Goal: Transaction & Acquisition: Obtain resource

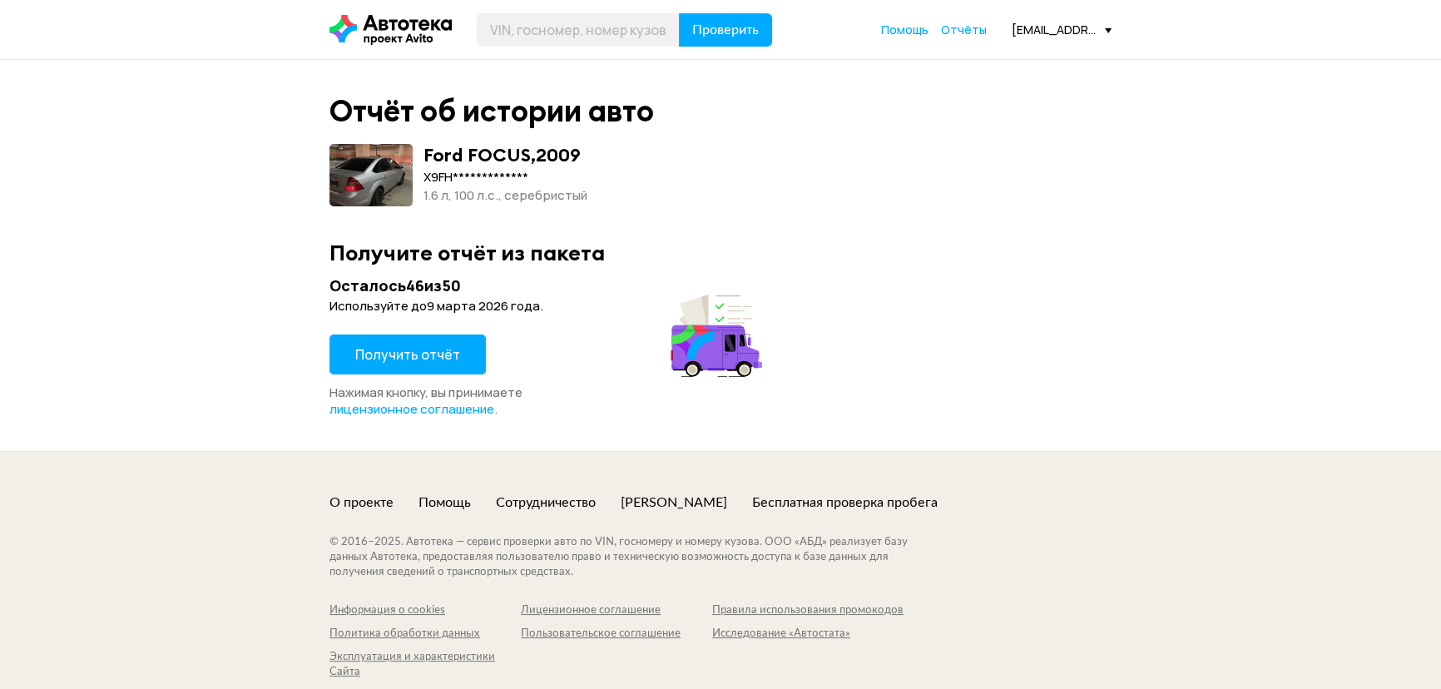
click at [415, 336] on button "Получить отчёт" at bounding box center [407, 354] width 156 height 40
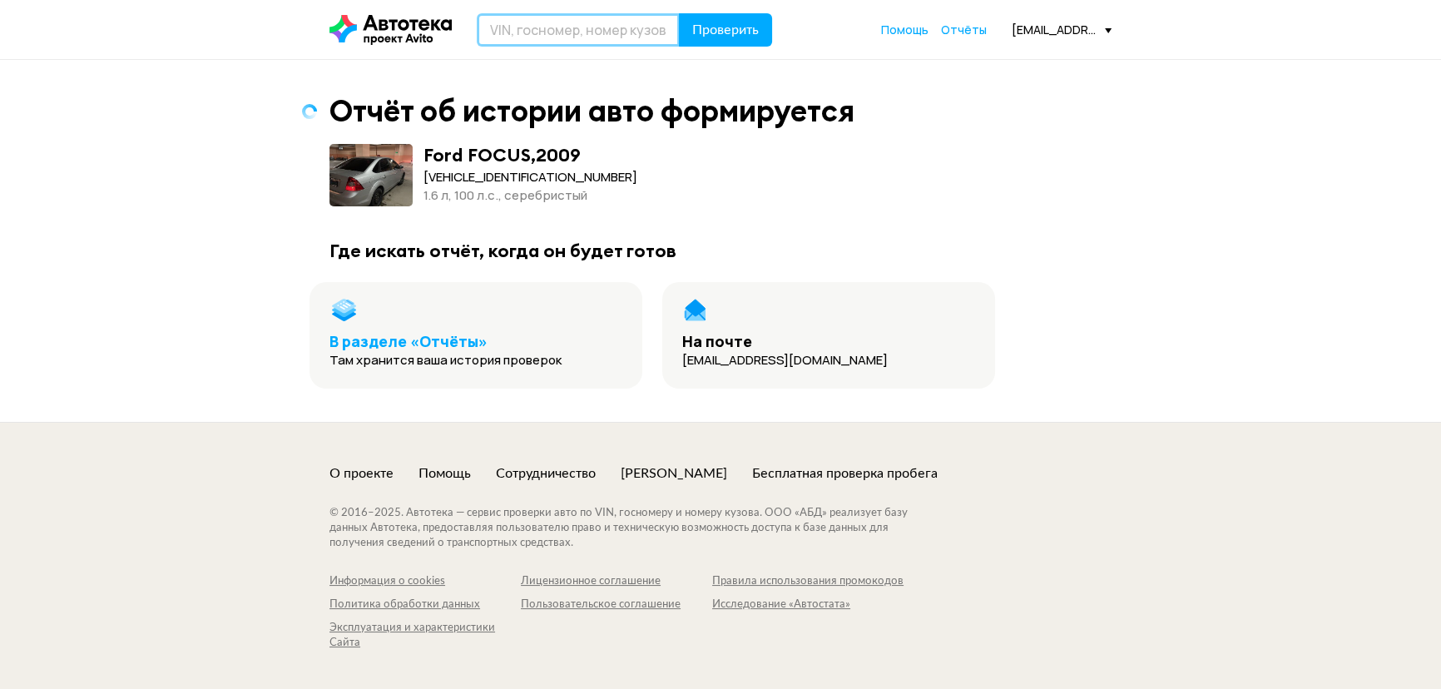
click at [555, 36] on input "text" at bounding box center [578, 29] width 203 height 33
click at [840, 235] on div "Отчёт об истории авто формируется Ford FOCUS , 2009 [VEHICLE_IDENTIFICATION_NUM…" at bounding box center [720, 240] width 799 height 295
drag, startPoint x: 599, startPoint y: 32, endPoint x: 627, endPoint y: 29, distance: 28.4
click at [602, 31] on input "text" at bounding box center [578, 29] width 203 height 33
type input "У647ОС777"
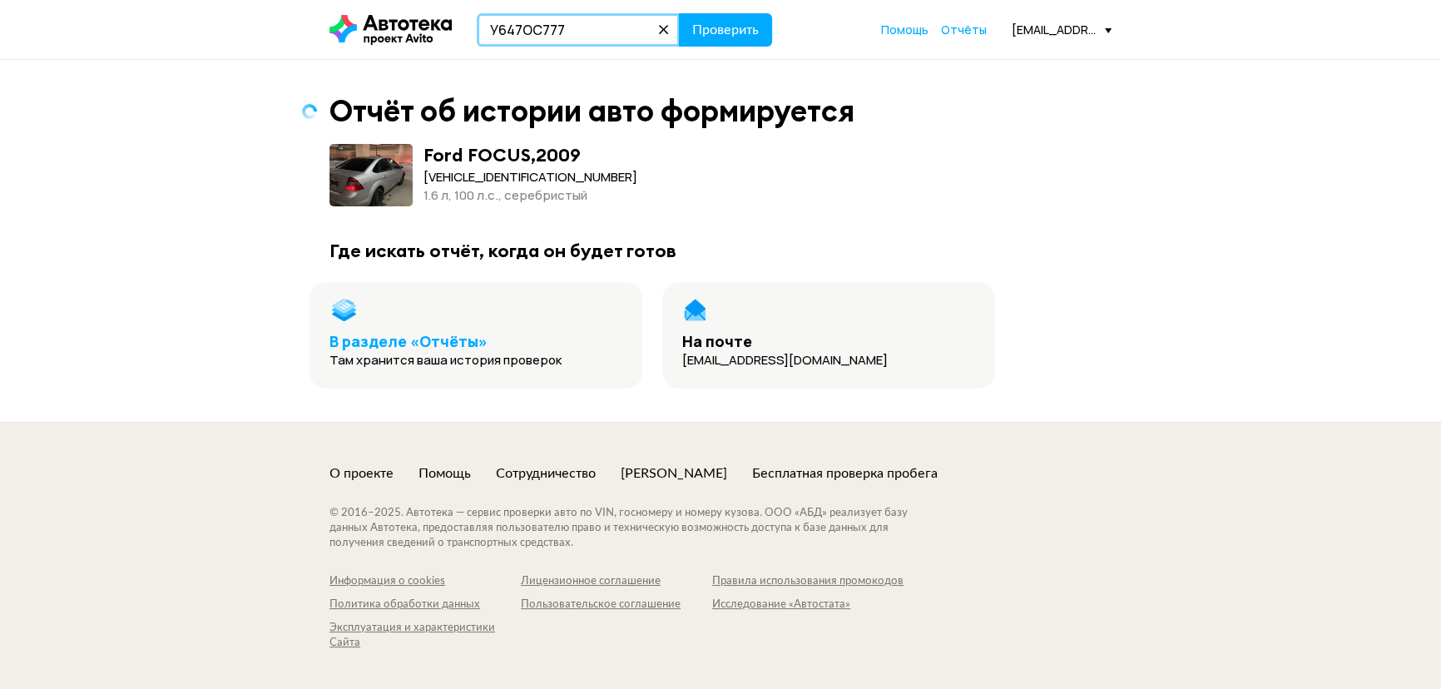
click at [679, 13] on button "Проверить" at bounding box center [725, 29] width 93 height 33
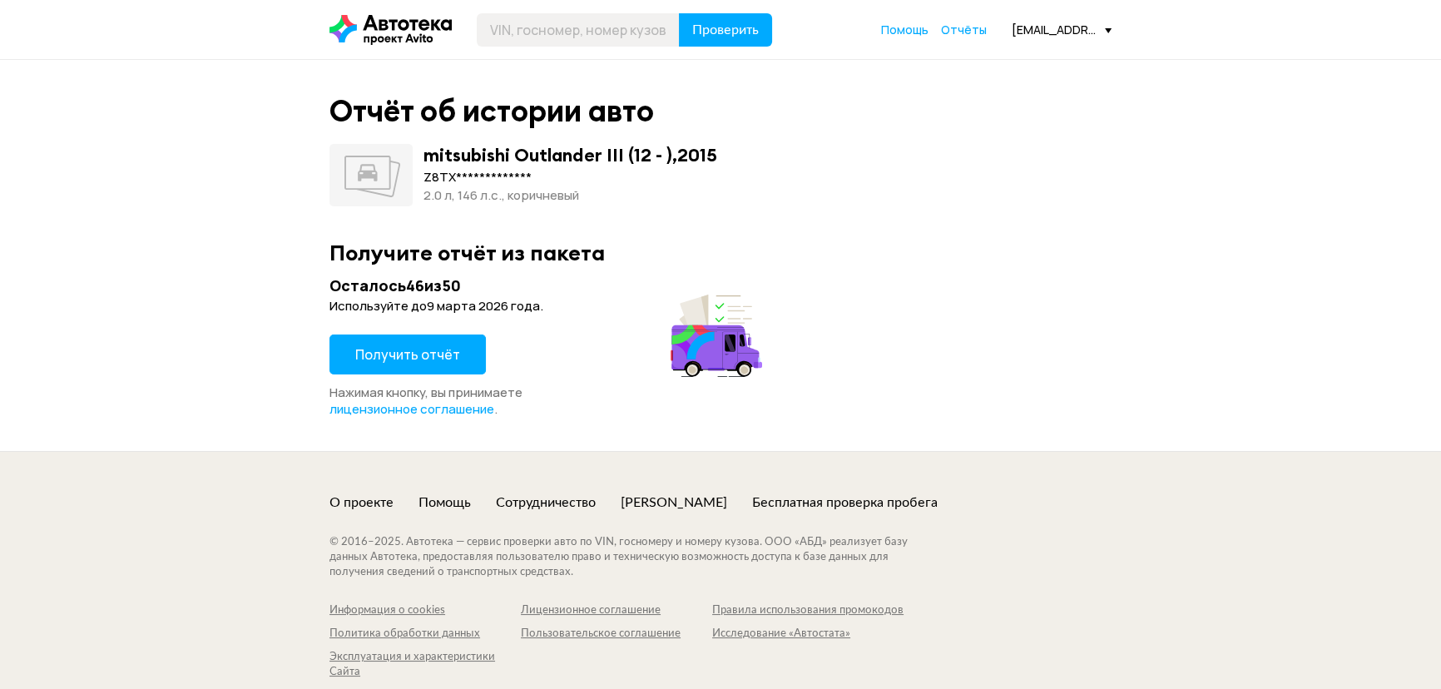
click at [428, 357] on span "Получить отчёт" at bounding box center [407, 354] width 105 height 18
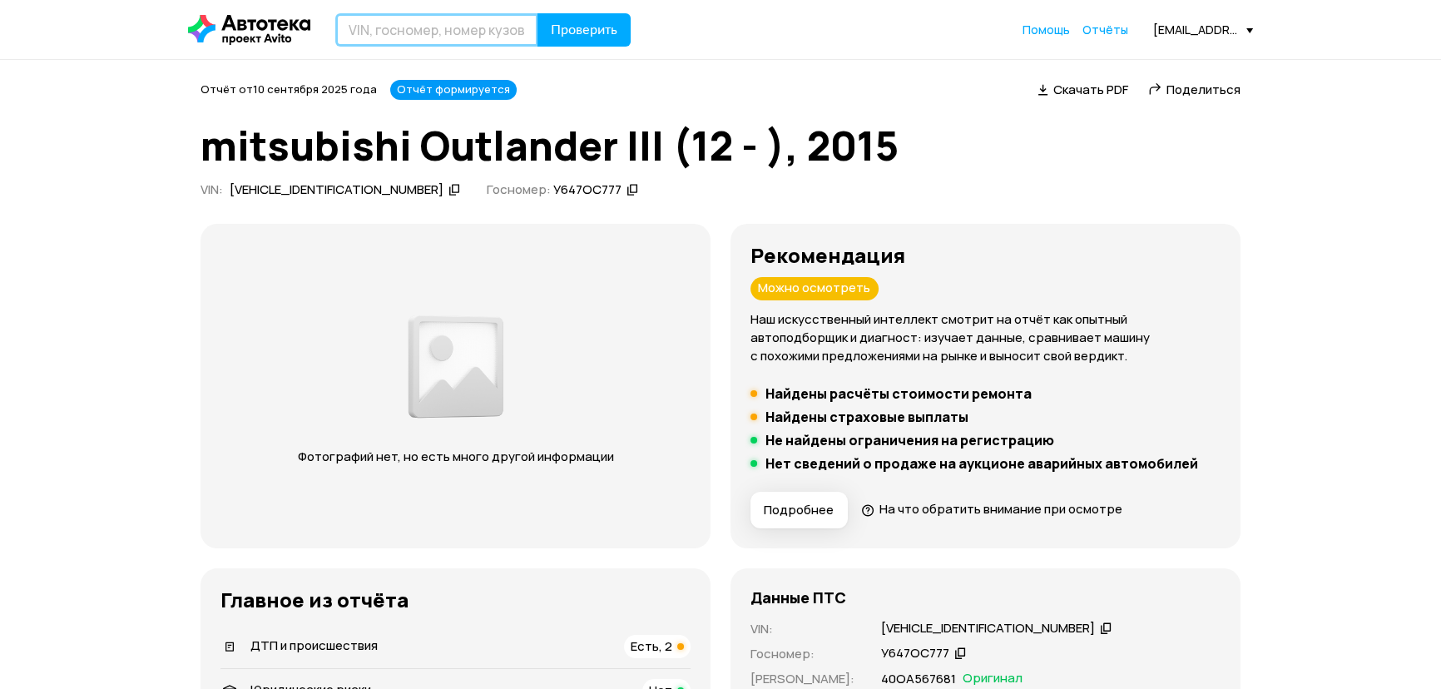
click at [364, 41] on input "text" at bounding box center [436, 29] width 203 height 33
paste input "[US_VEHICLE_IDENTIFICATION_NUMBER]"
type input "[US_VEHICLE_IDENTIFICATION_NUMBER]"
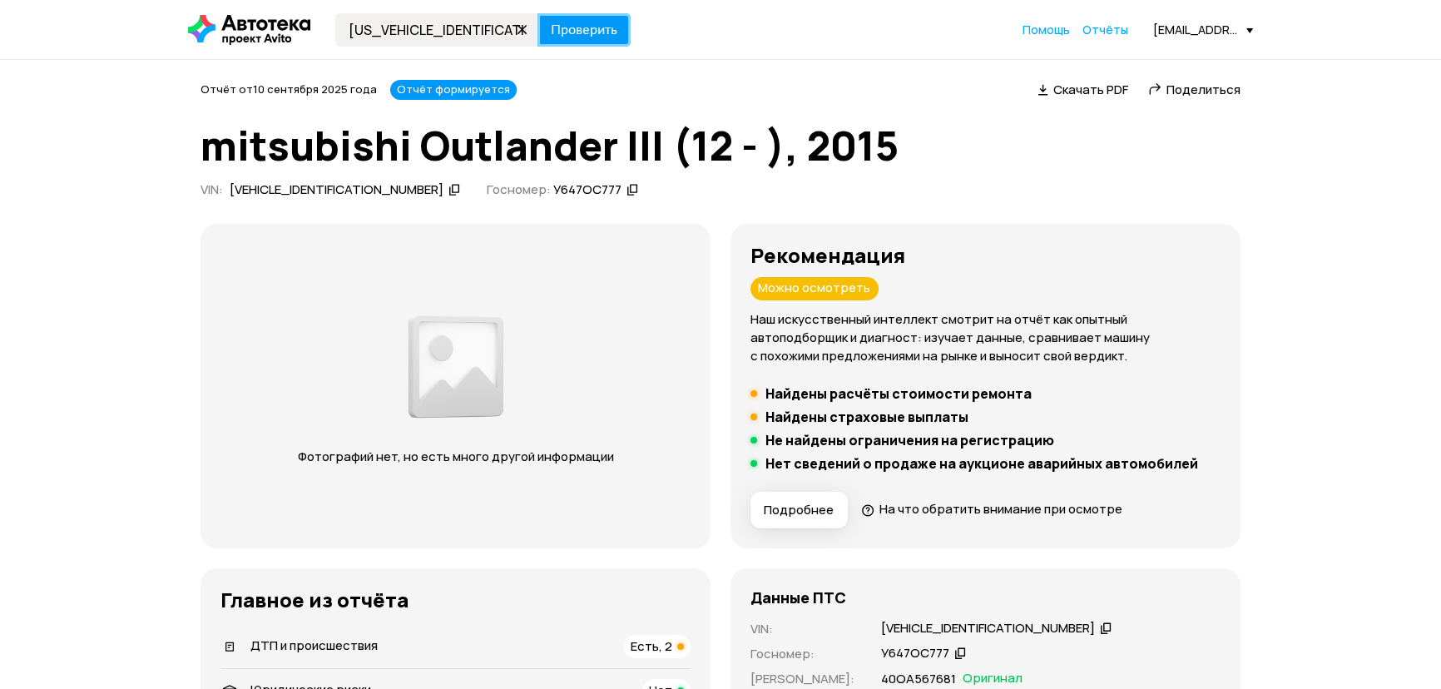
click at [582, 35] on span "Проверить" at bounding box center [584, 29] width 67 height 13
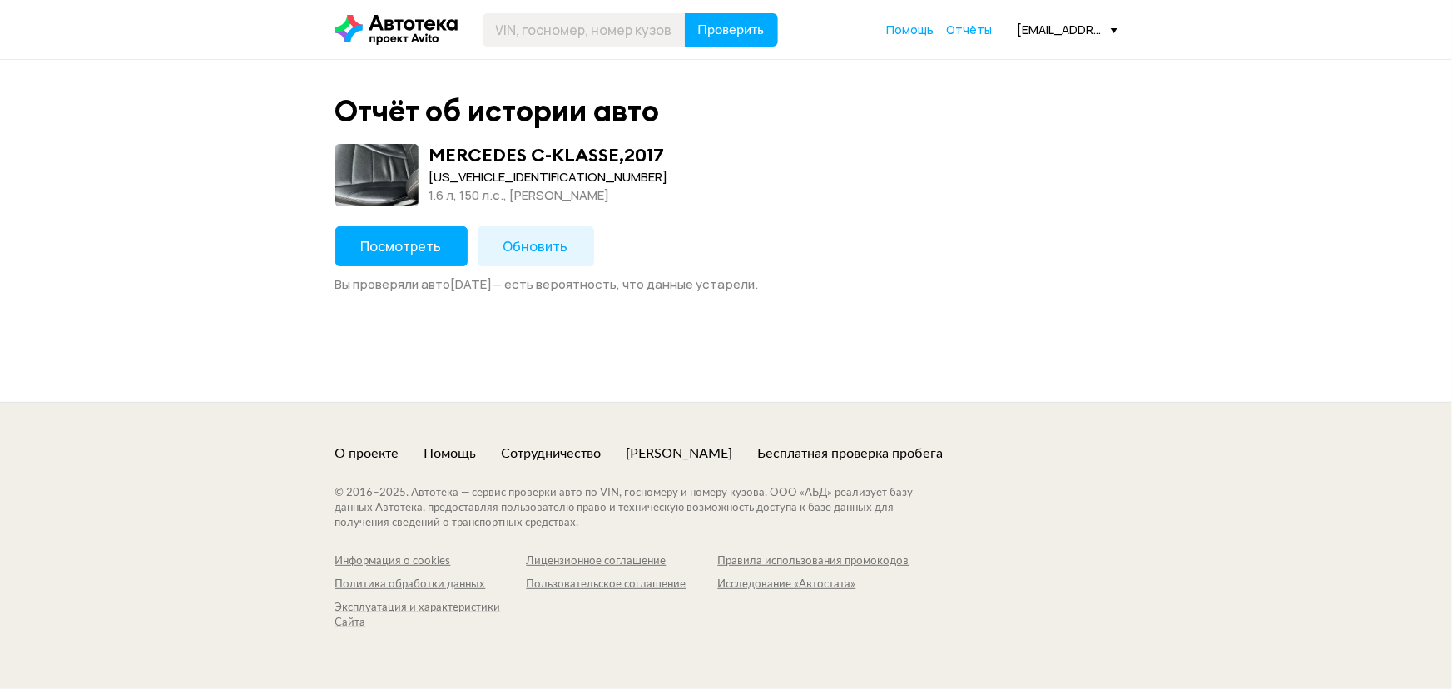
click at [401, 246] on span "Посмотреть" at bounding box center [401, 246] width 81 height 18
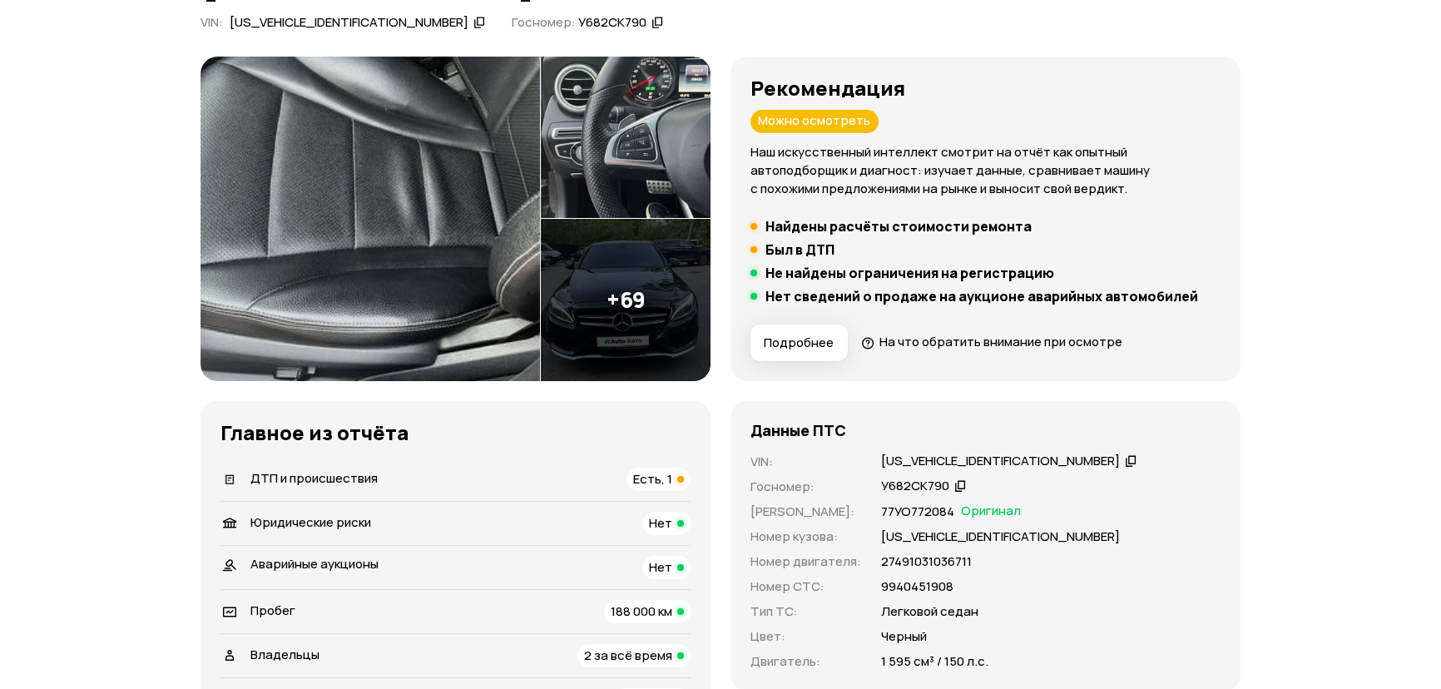
scroll to position [302, 0]
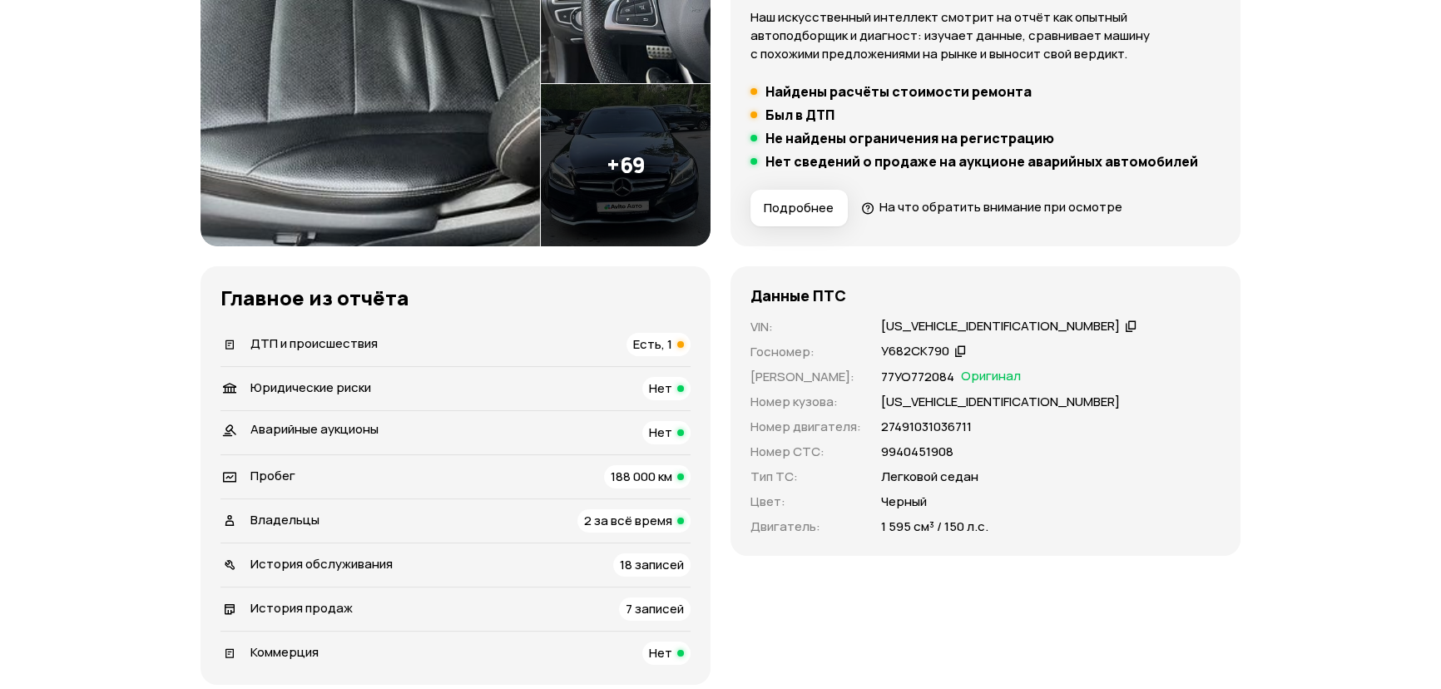
click at [653, 341] on span "Есть, 1" at bounding box center [652, 343] width 39 height 17
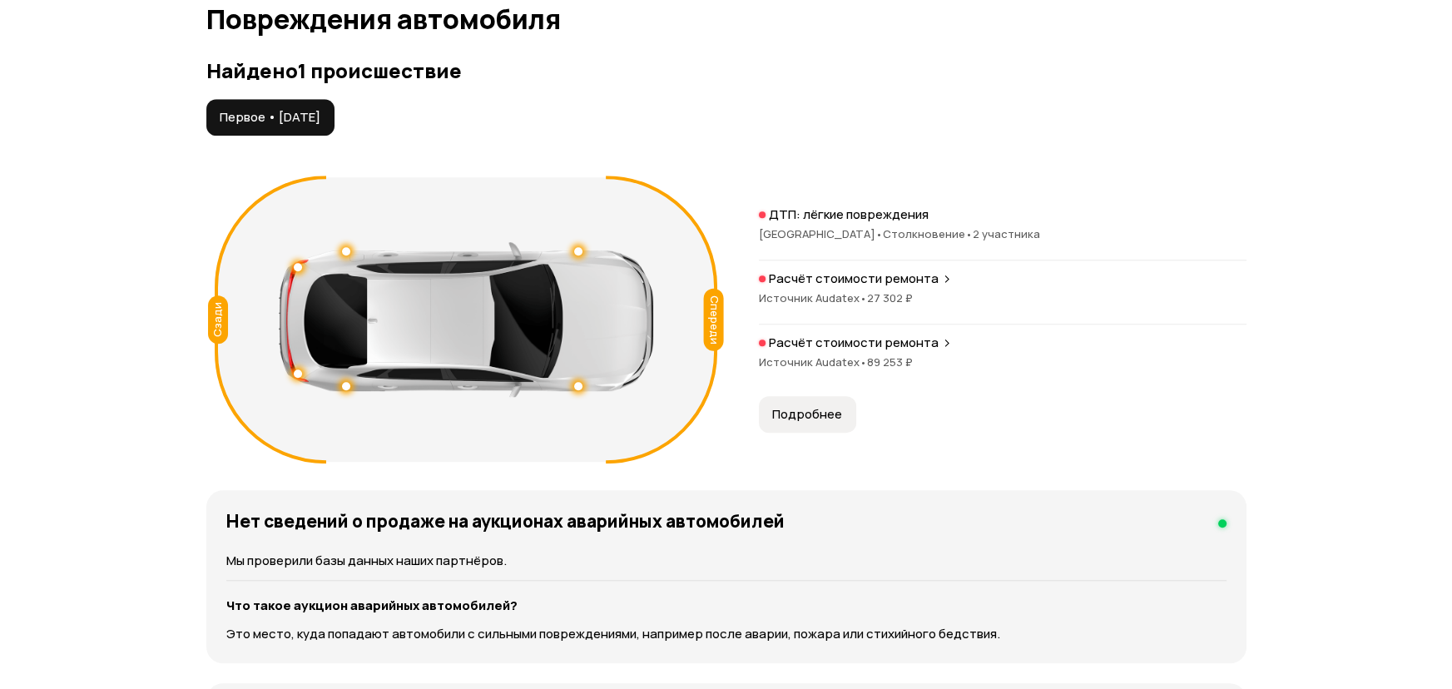
scroll to position [1722, 0]
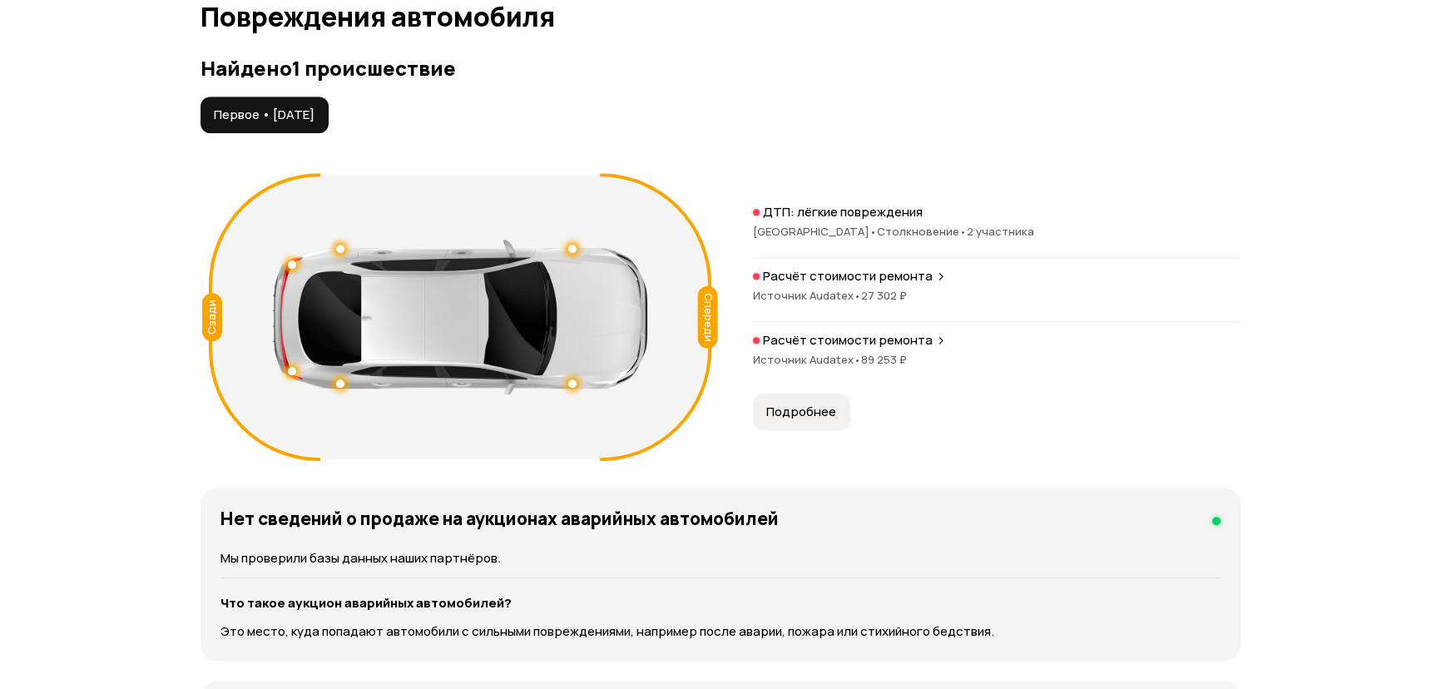
click at [800, 404] on span "Подробнее" at bounding box center [801, 412] width 70 height 17
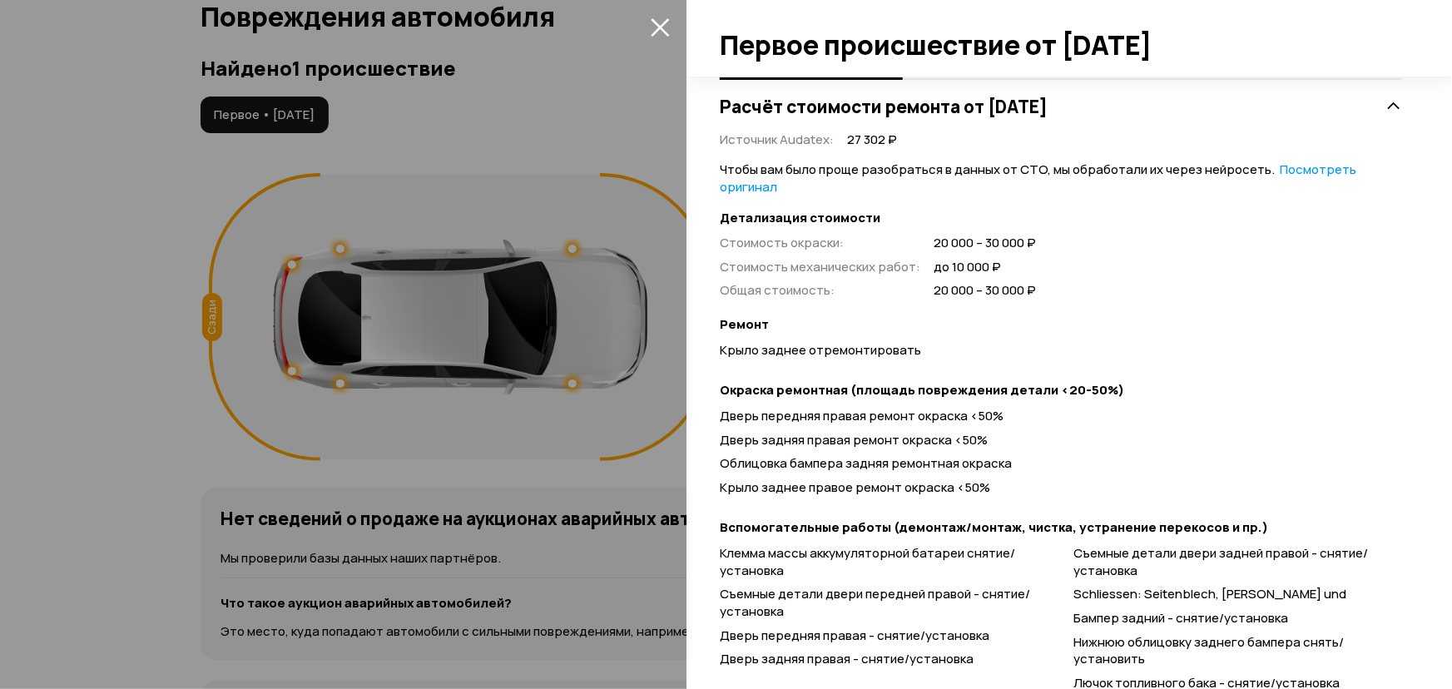
scroll to position [464, 0]
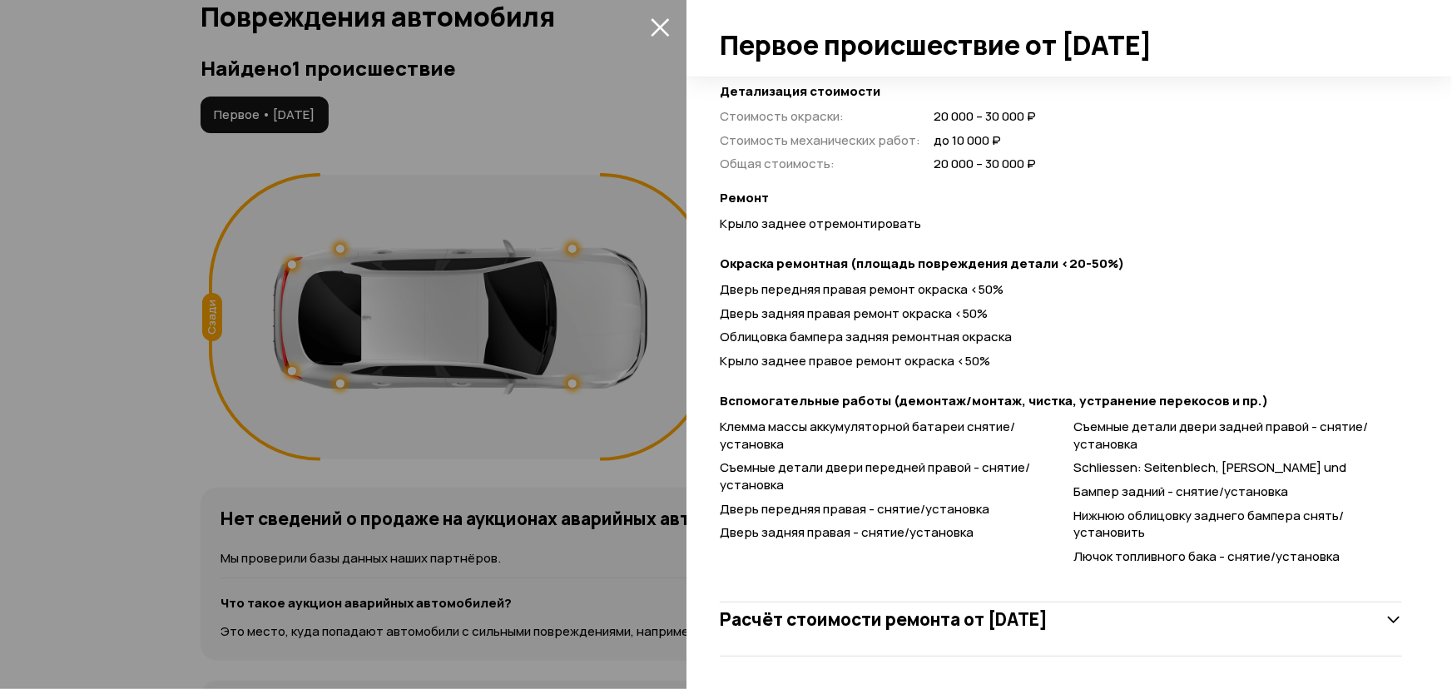
click at [1385, 623] on icon at bounding box center [1393, 620] width 17 height 17
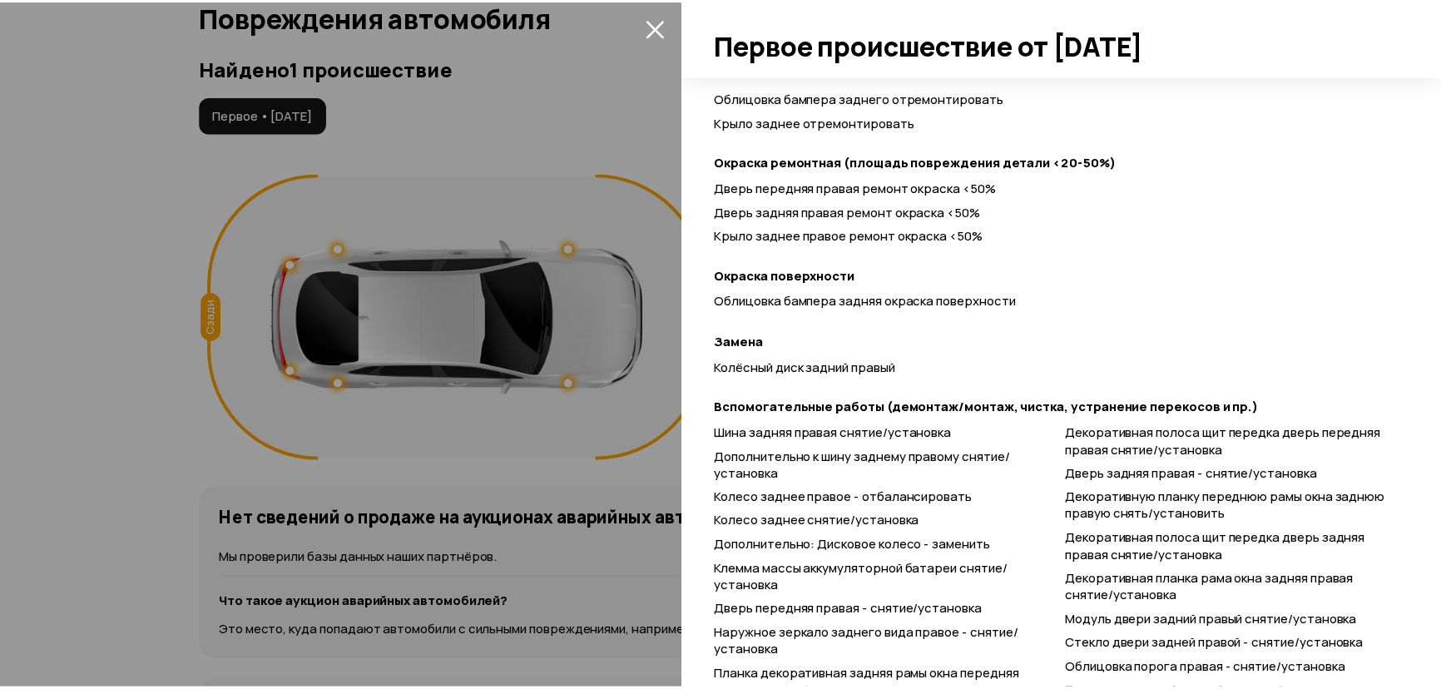
scroll to position [1069, 0]
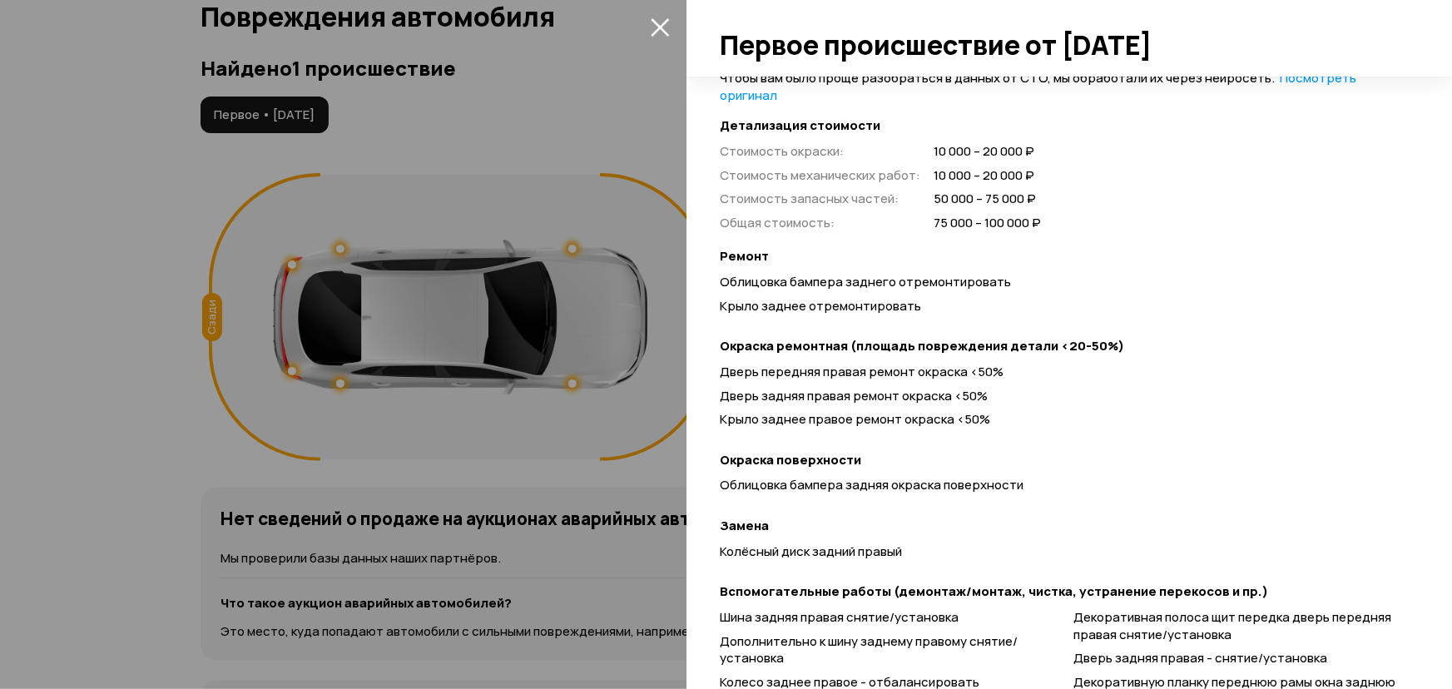
click at [67, 412] on div at bounding box center [726, 344] width 1452 height 689
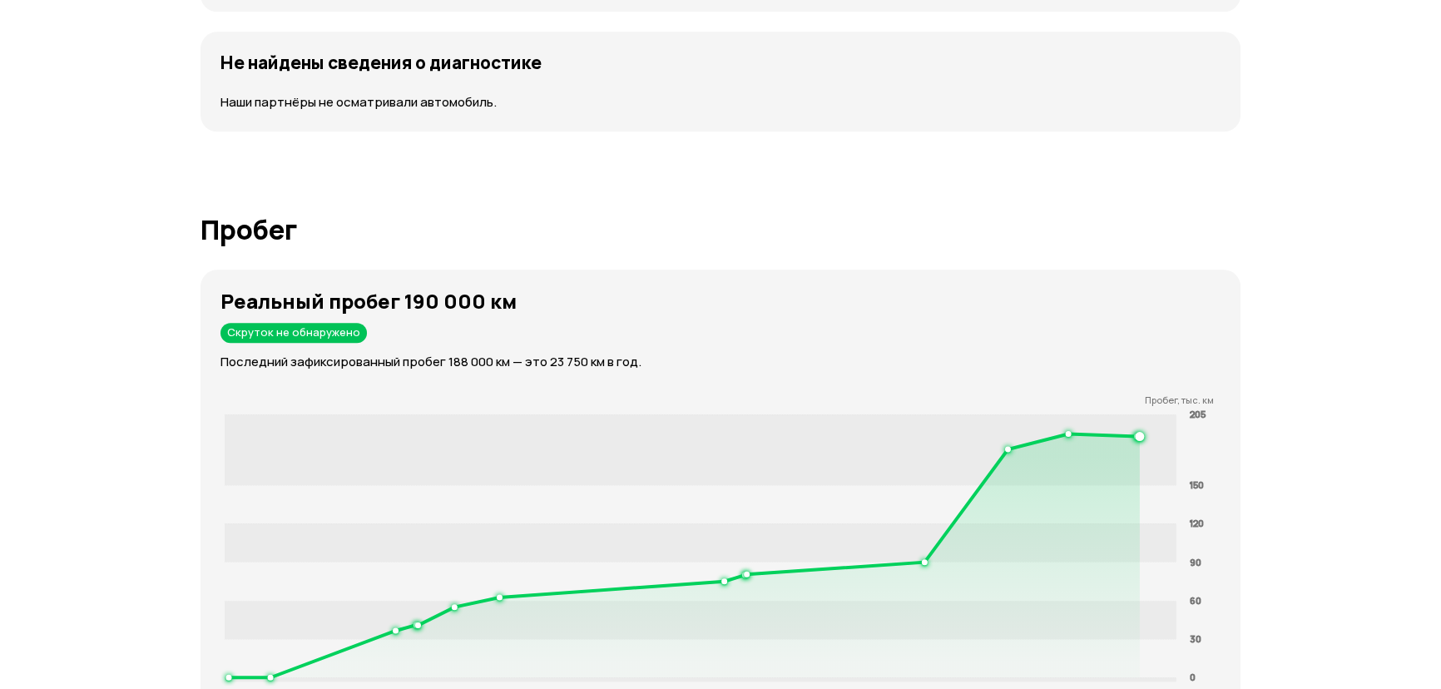
scroll to position [2479, 0]
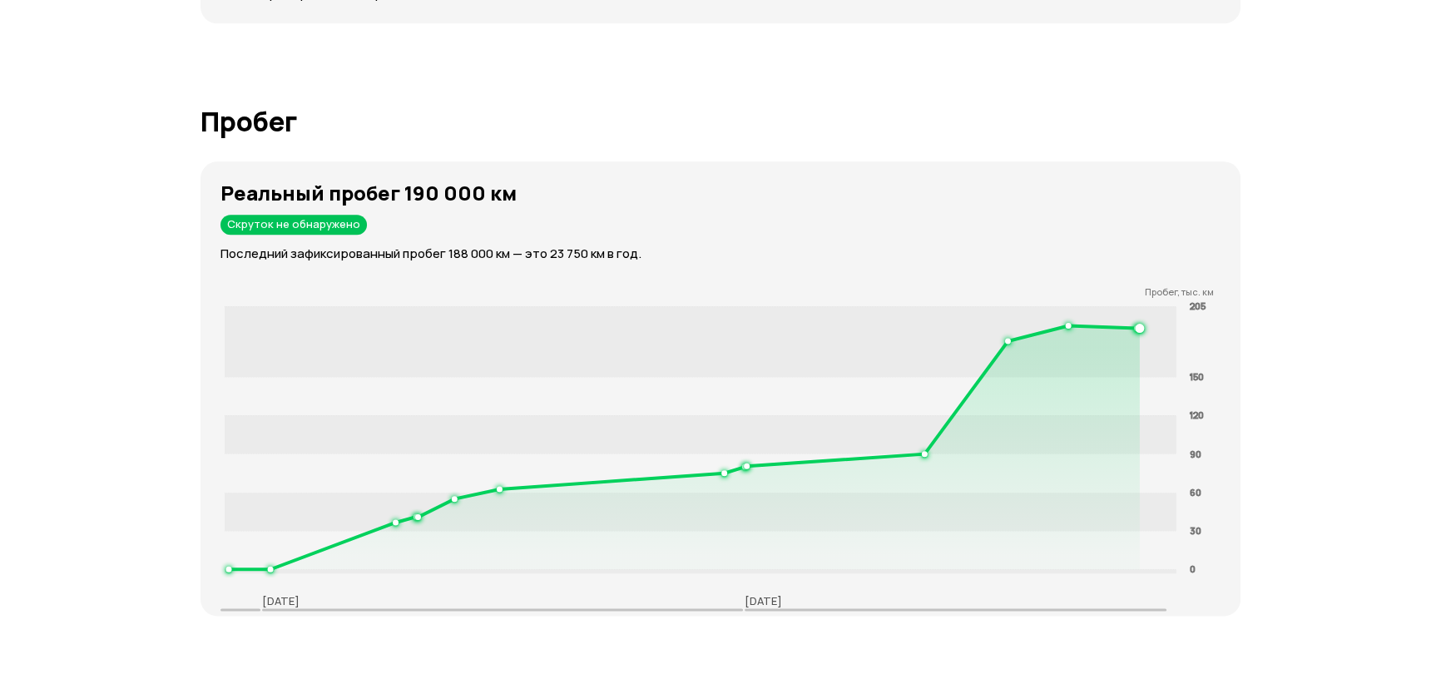
click at [414, 186] on strong "Реальный пробег 190 000 км" at bounding box center [368, 192] width 296 height 27
drag, startPoint x: 405, startPoint y: 195, endPoint x: 464, endPoint y: 193, distance: 59.1
click at [464, 193] on strong "Реальный пробег 190 000 км" at bounding box center [368, 192] width 296 height 27
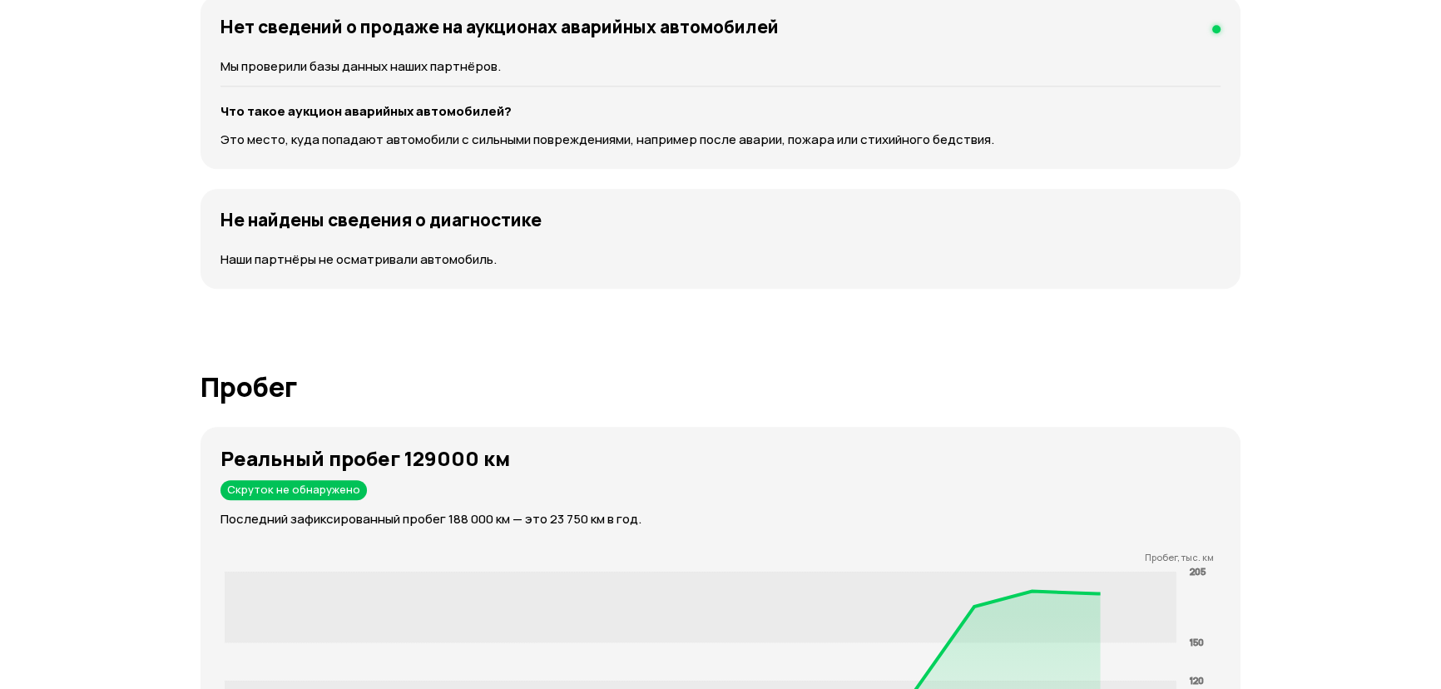
scroll to position [2423, 0]
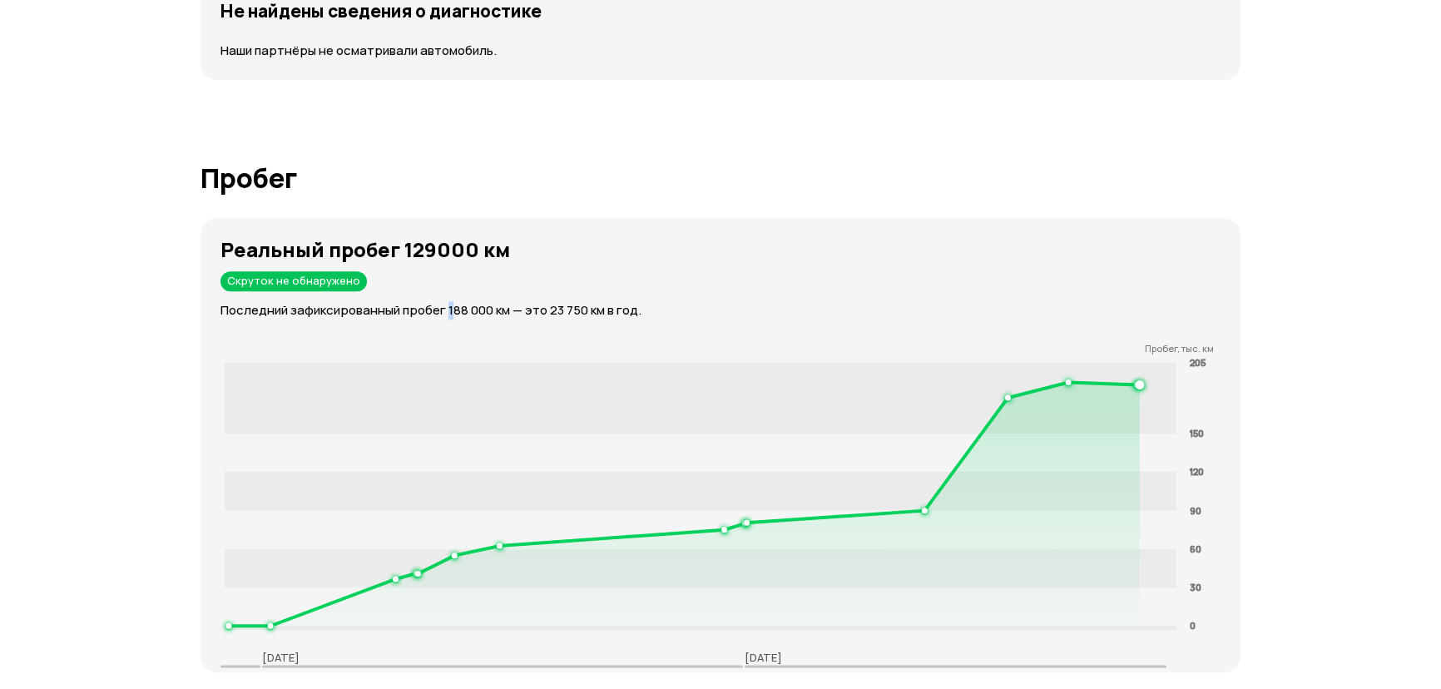
click at [452, 310] on p "Последний зафиксированный пробег 188 000 км — это 23 750 км в год." at bounding box center [730, 310] width 1020 height 18
click at [459, 305] on p "Последний зафиксированный пробег 188 000 км — это 23 750 км в год." at bounding box center [730, 310] width 1020 height 18
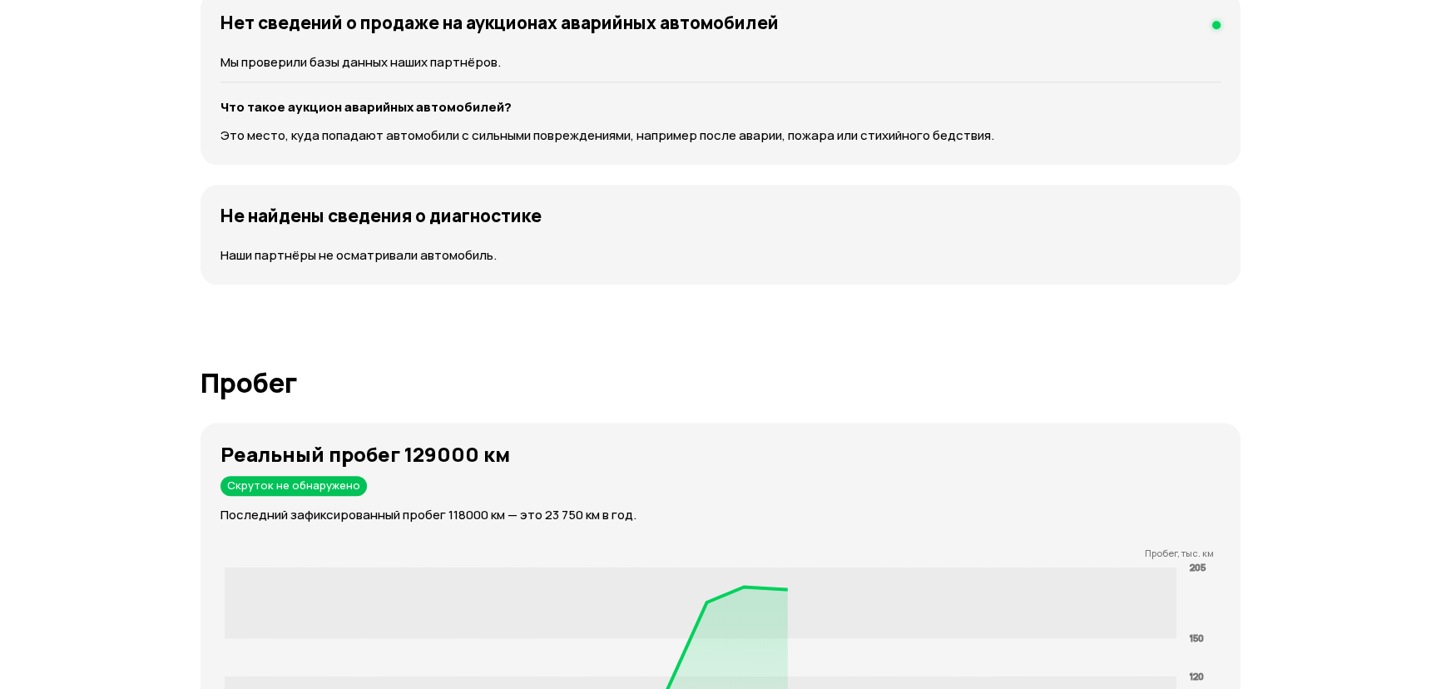
scroll to position [2443, 0]
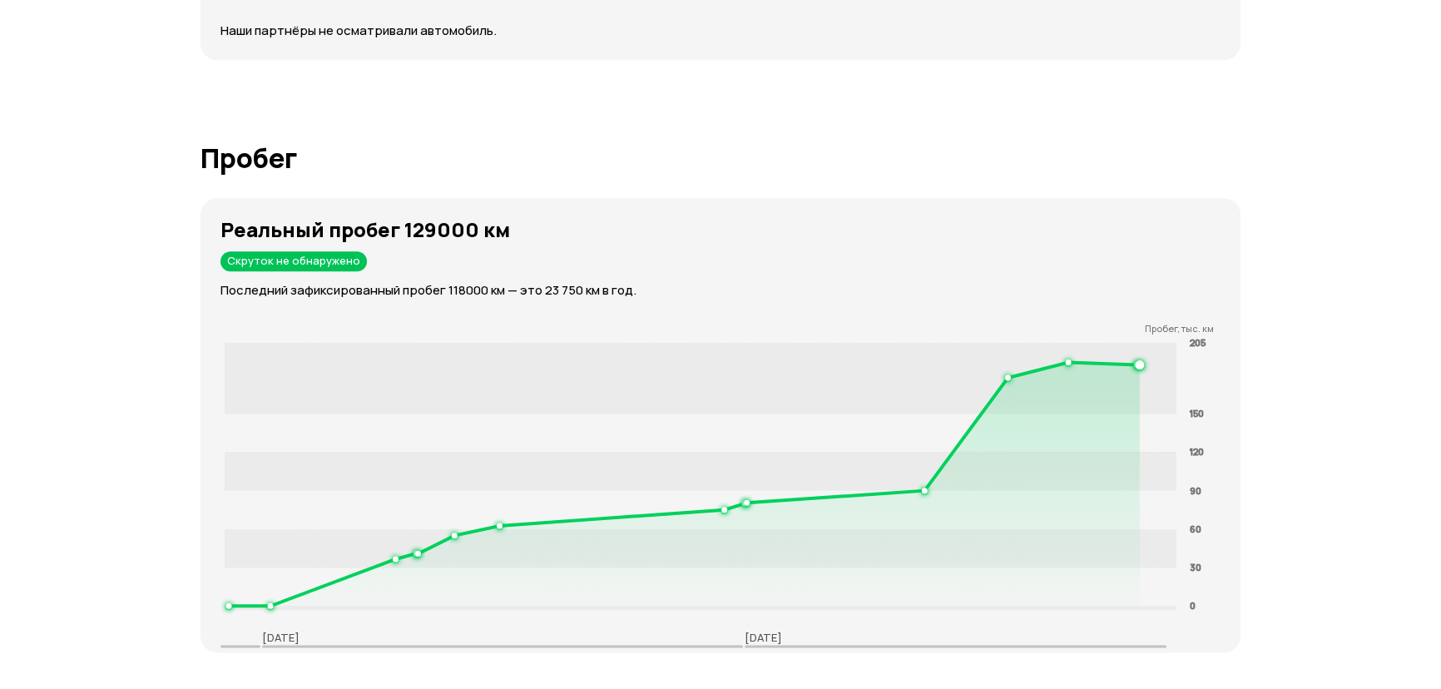
click at [1192, 341] on tspan "205" at bounding box center [1198, 342] width 16 height 12
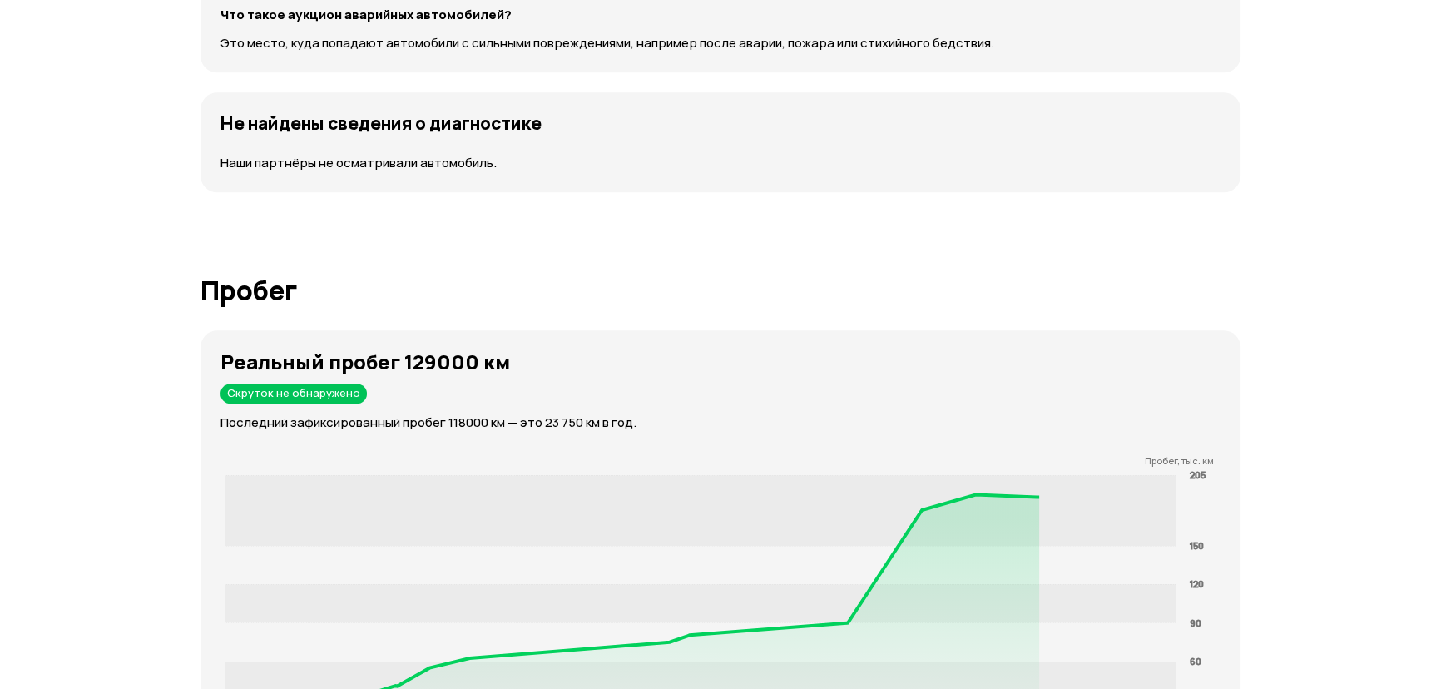
scroll to position [2613, 0]
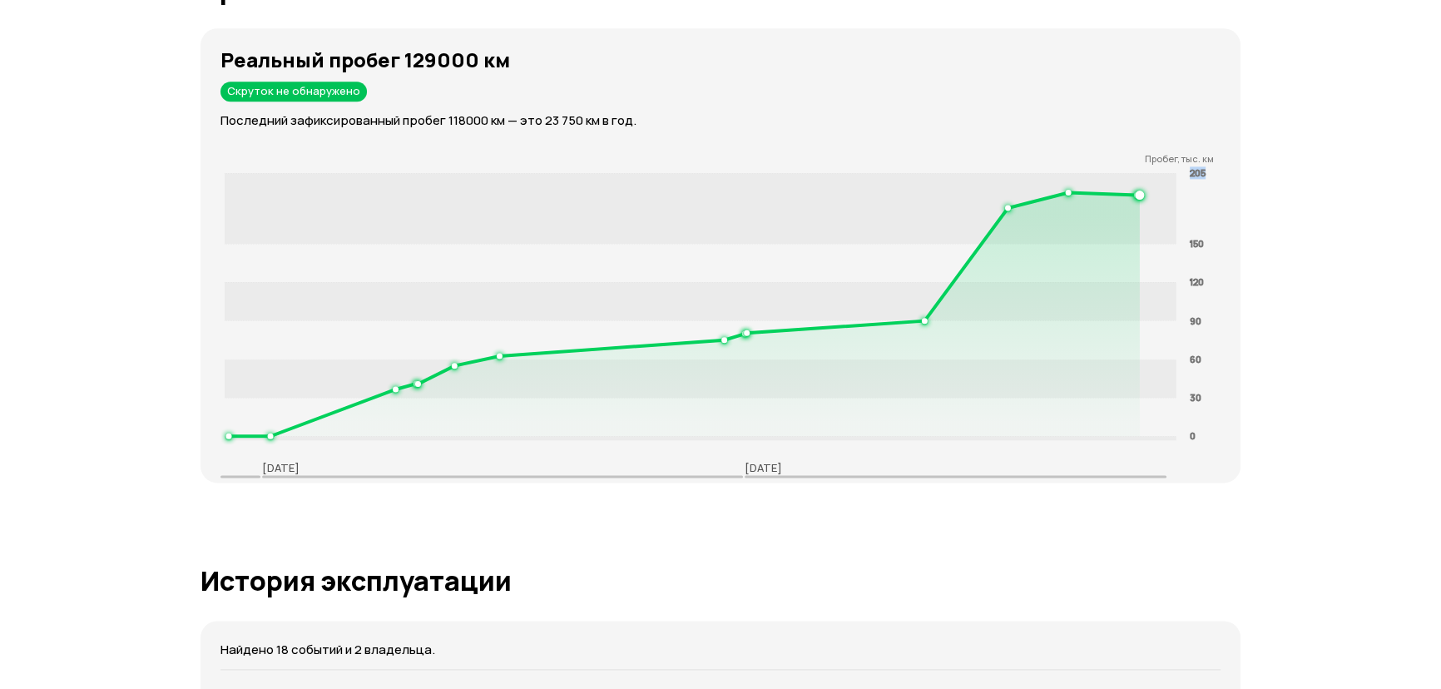
click at [1201, 173] on tspan "205" at bounding box center [1198, 172] width 16 height 12
click at [1195, 171] on tspan "205" at bounding box center [1198, 172] width 16 height 12
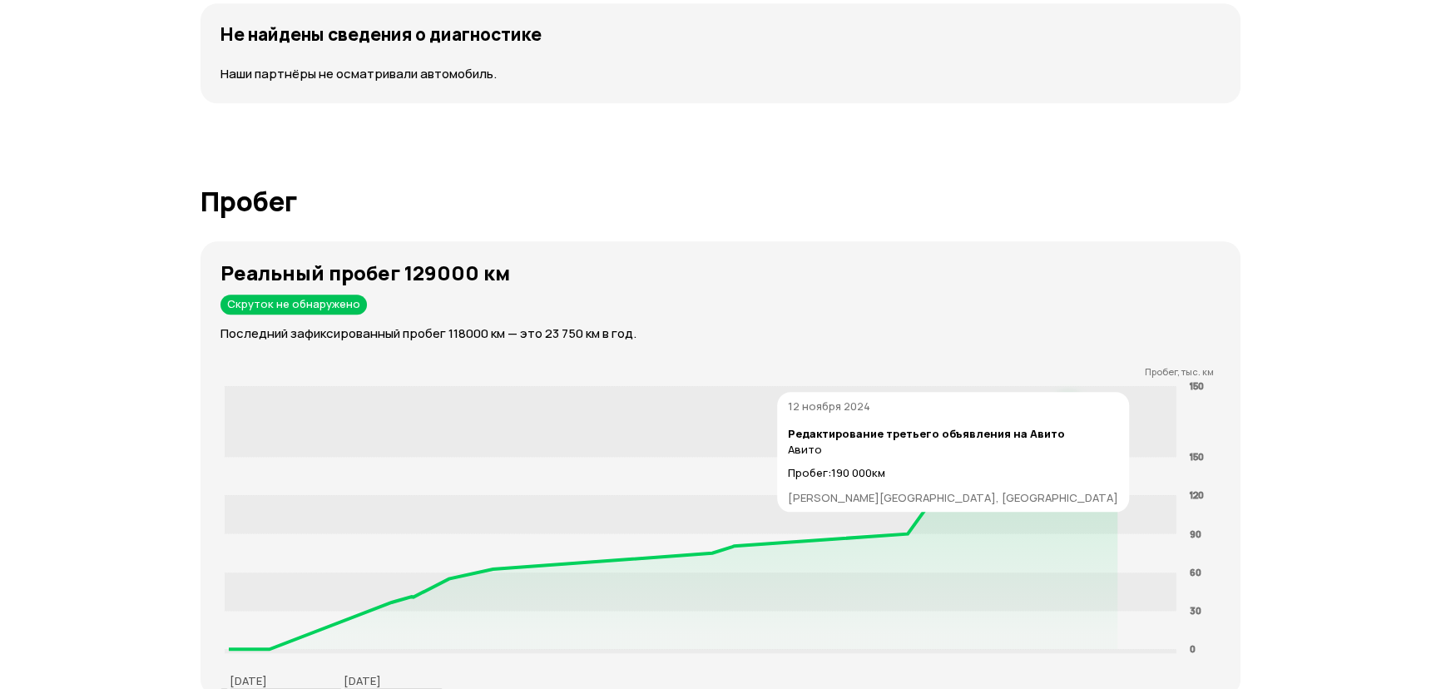
scroll to position [2632, 0]
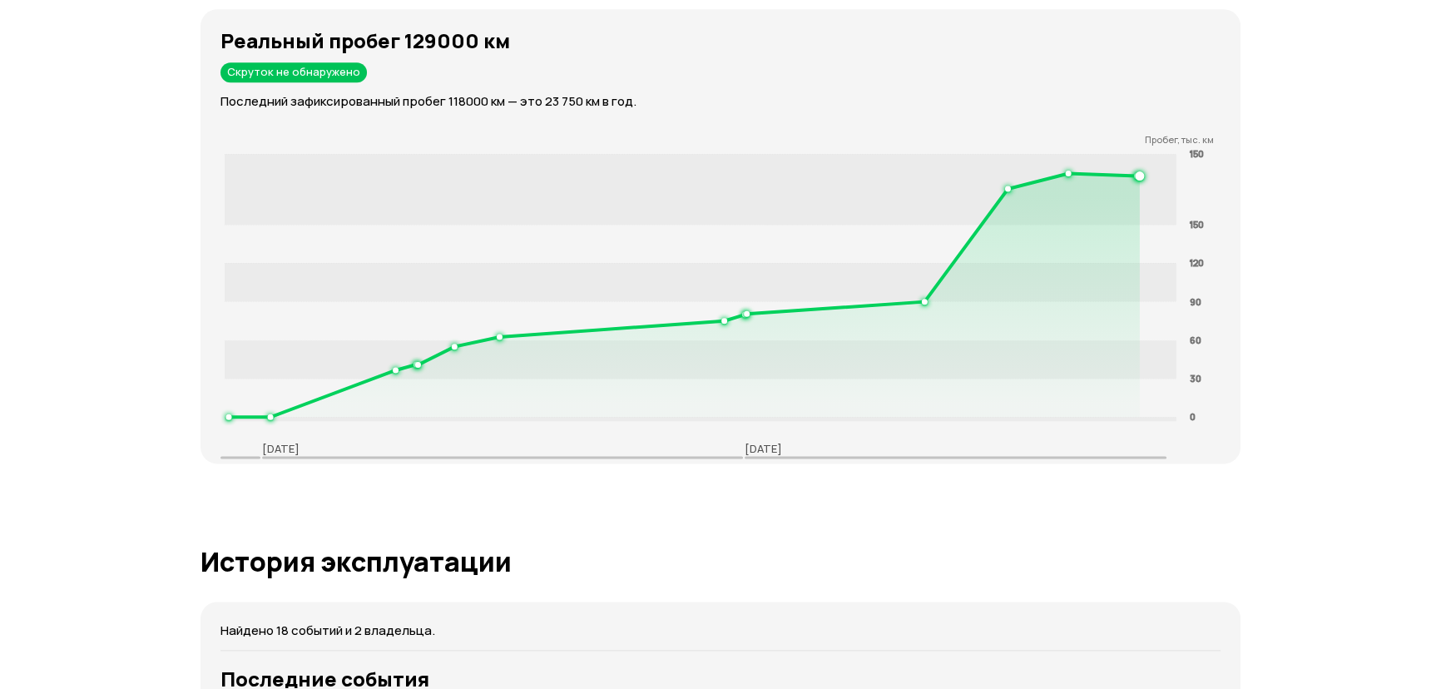
click at [1198, 223] on tspan "150" at bounding box center [1197, 224] width 14 height 12
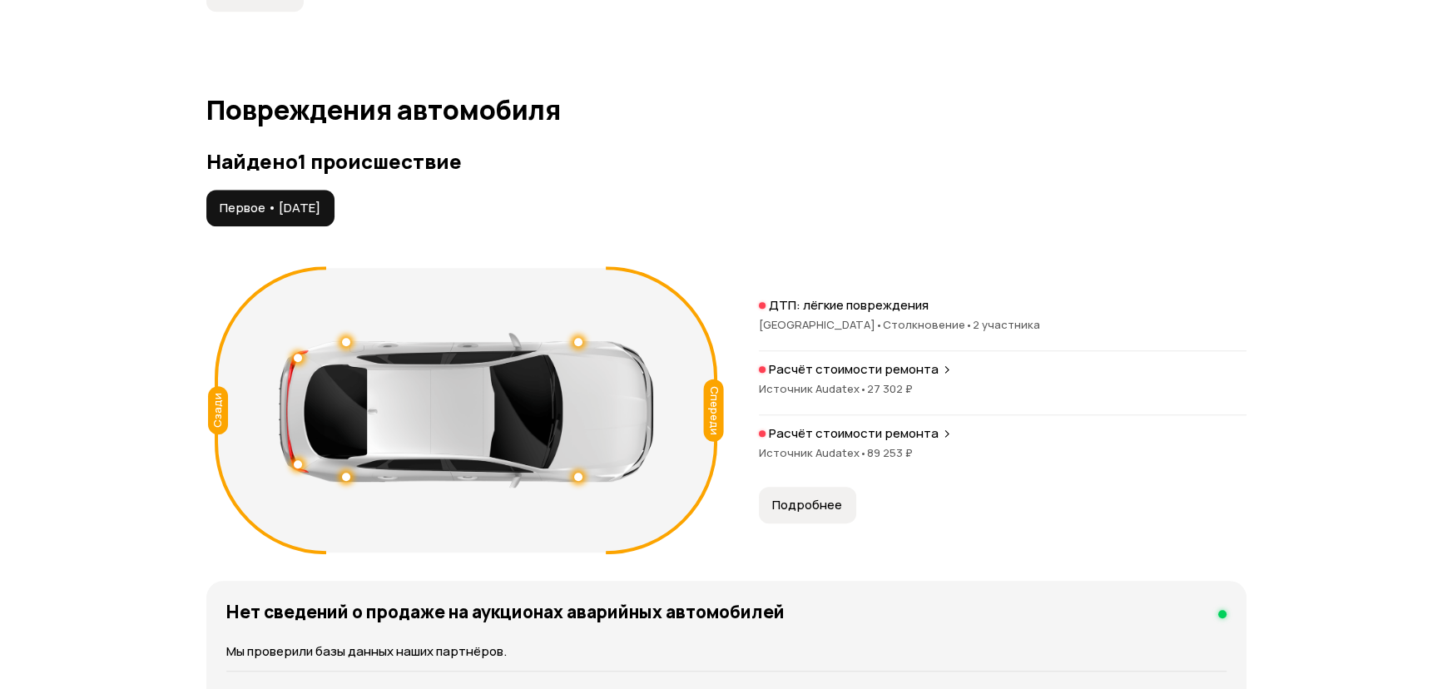
scroll to position [1664, 0]
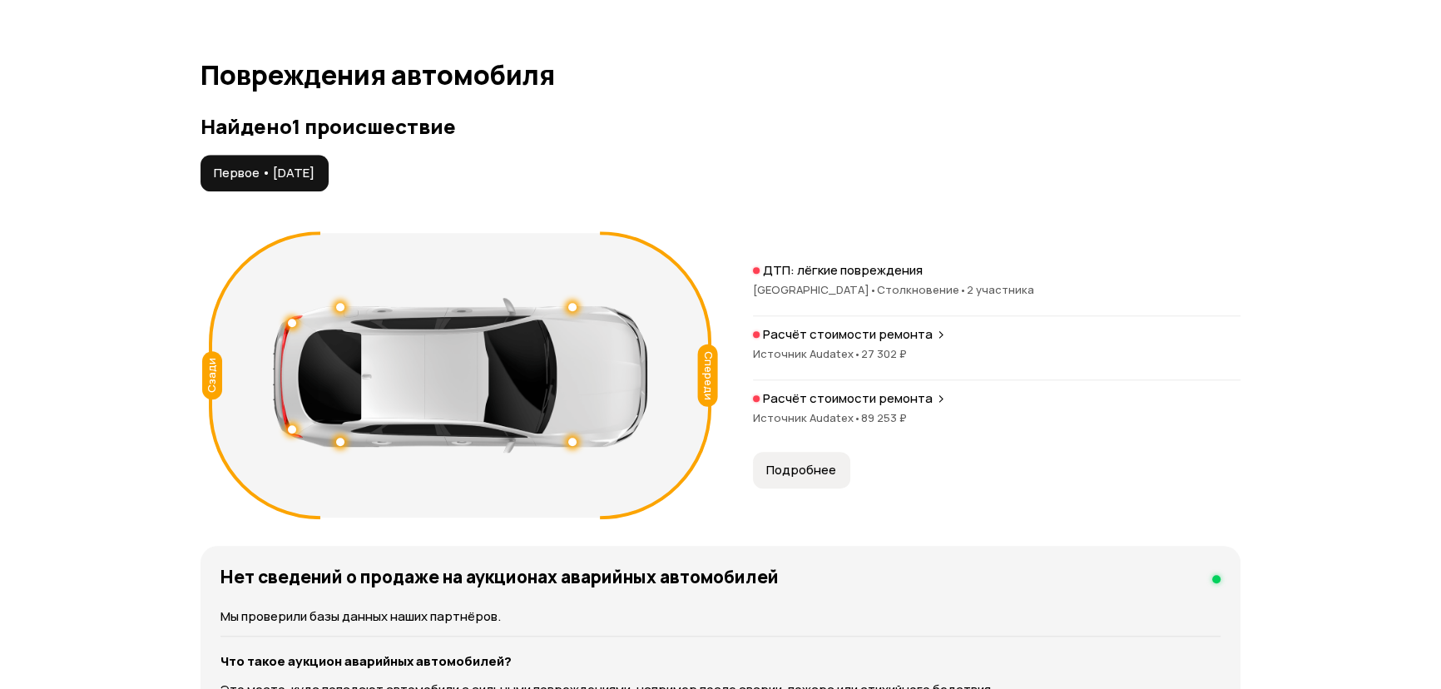
click at [794, 463] on span "Подробнее" at bounding box center [801, 470] width 70 height 17
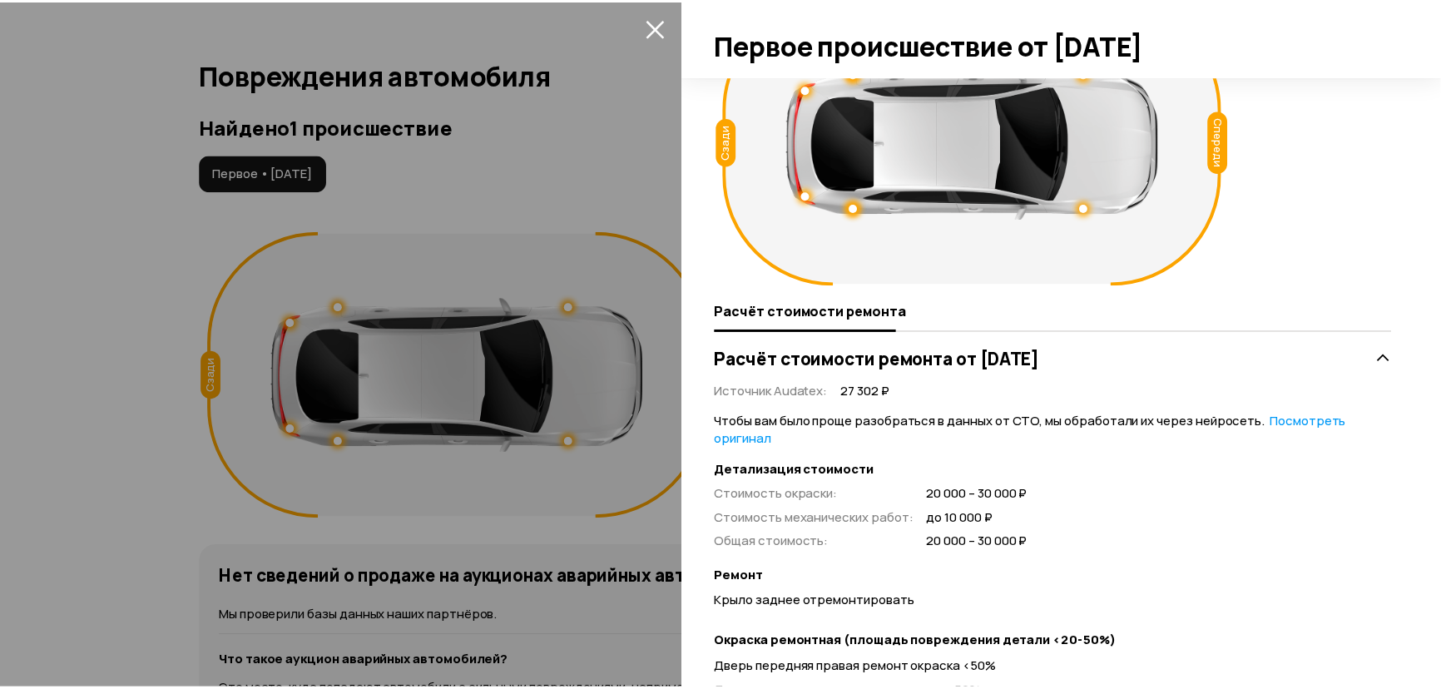
scroll to position [0, 0]
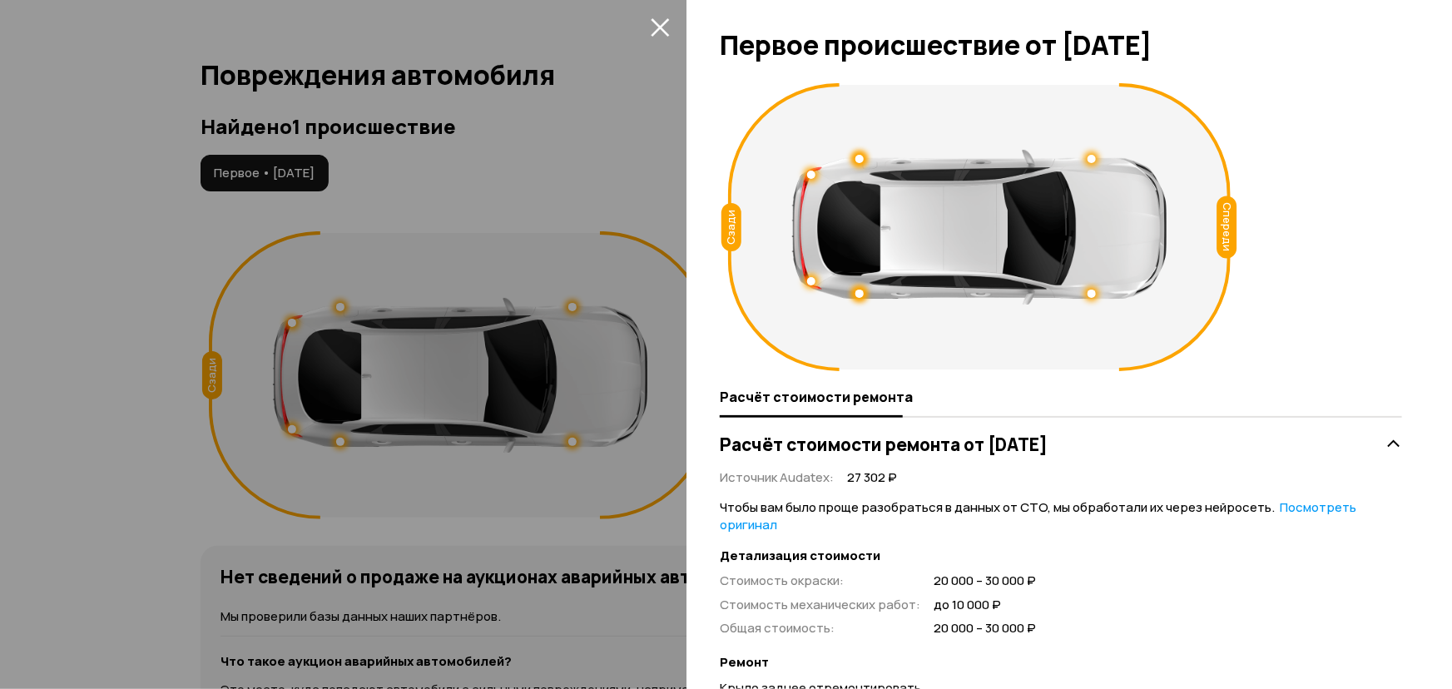
click at [608, 107] on div at bounding box center [726, 344] width 1452 height 689
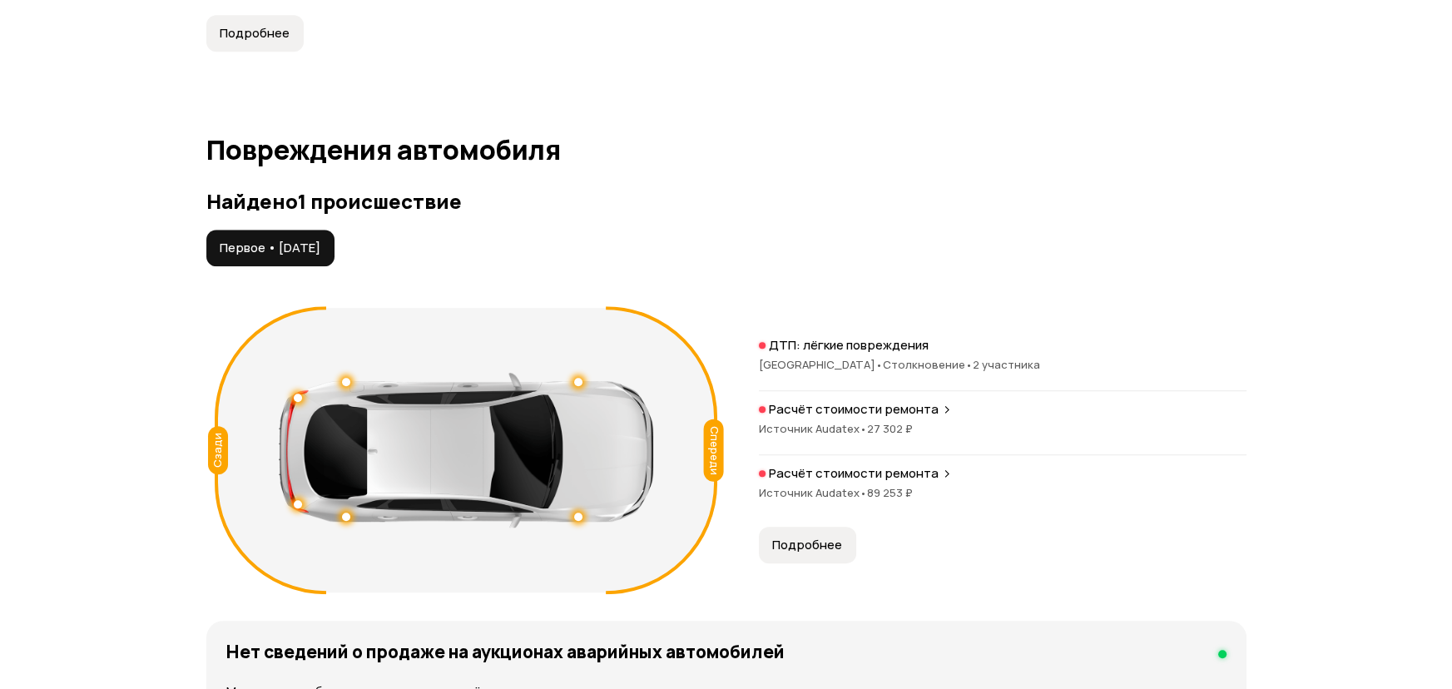
scroll to position [1739, 0]
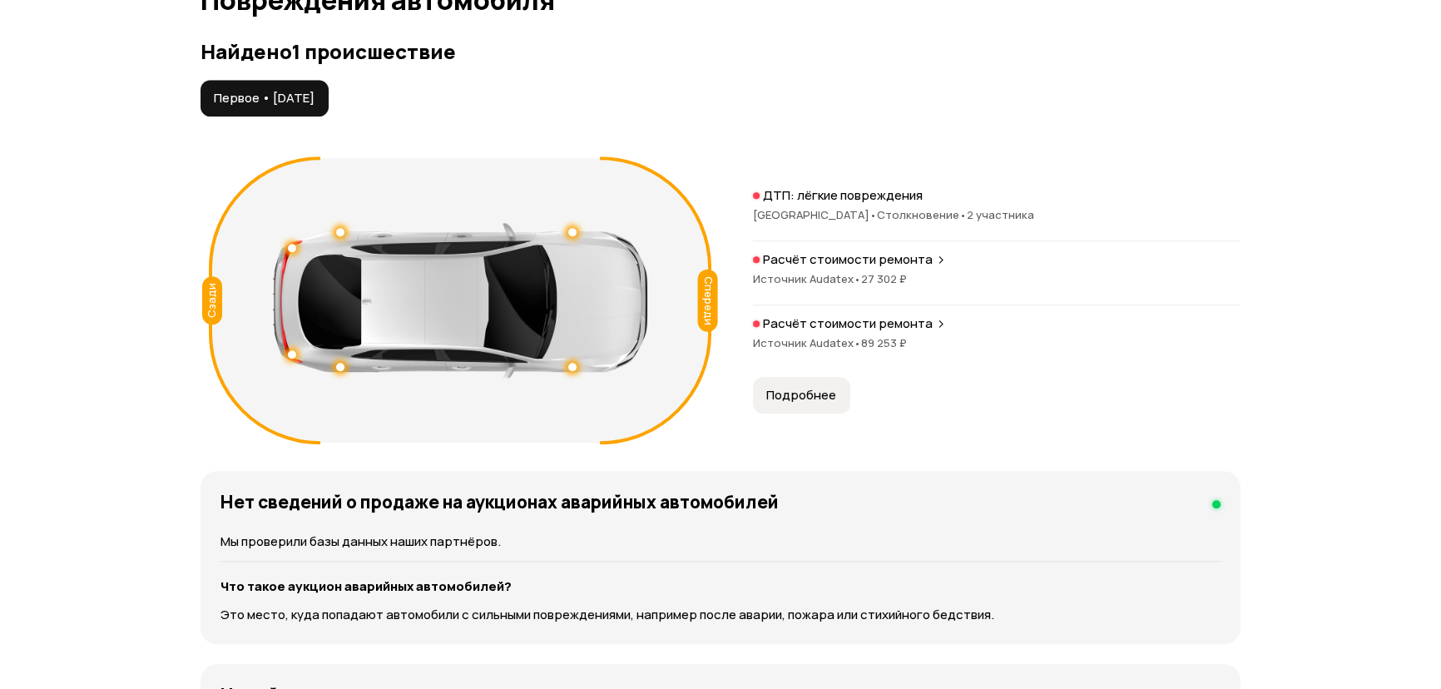
click at [809, 382] on button "Подробнее" at bounding box center [801, 395] width 97 height 37
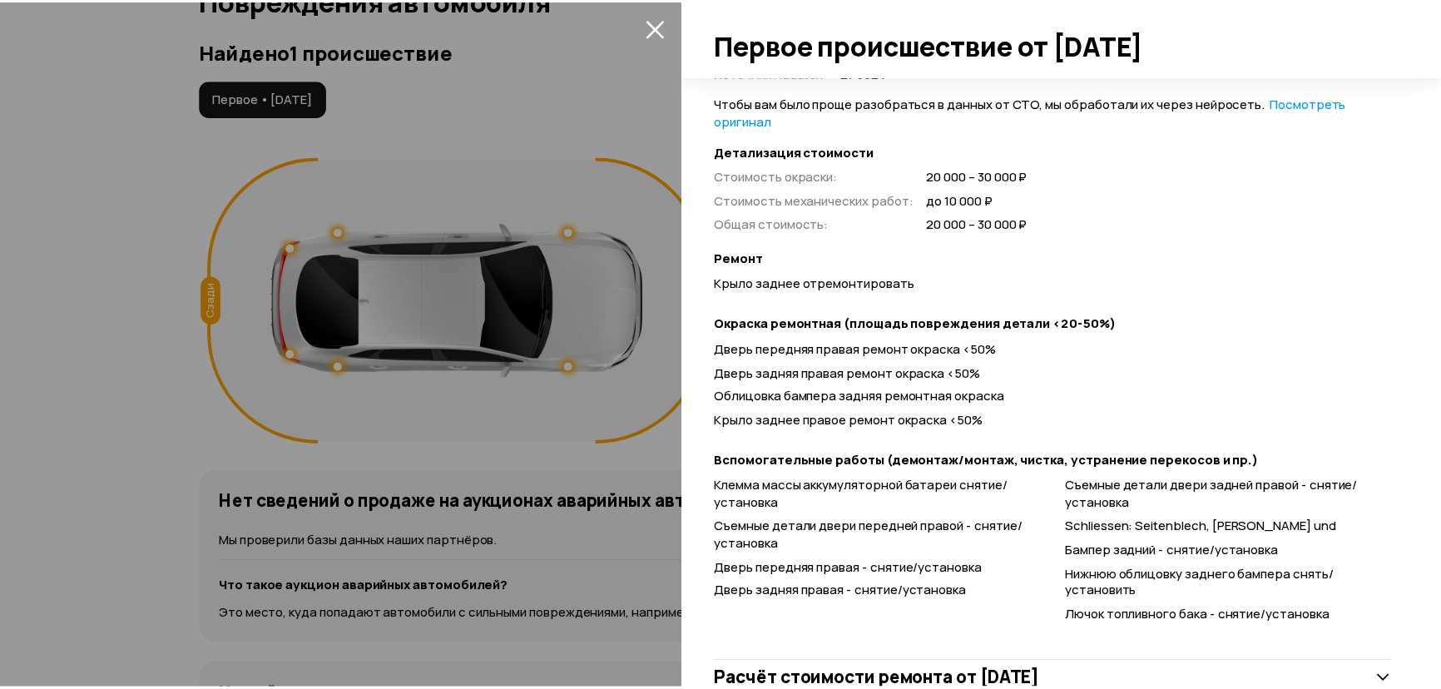
scroll to position [389, 0]
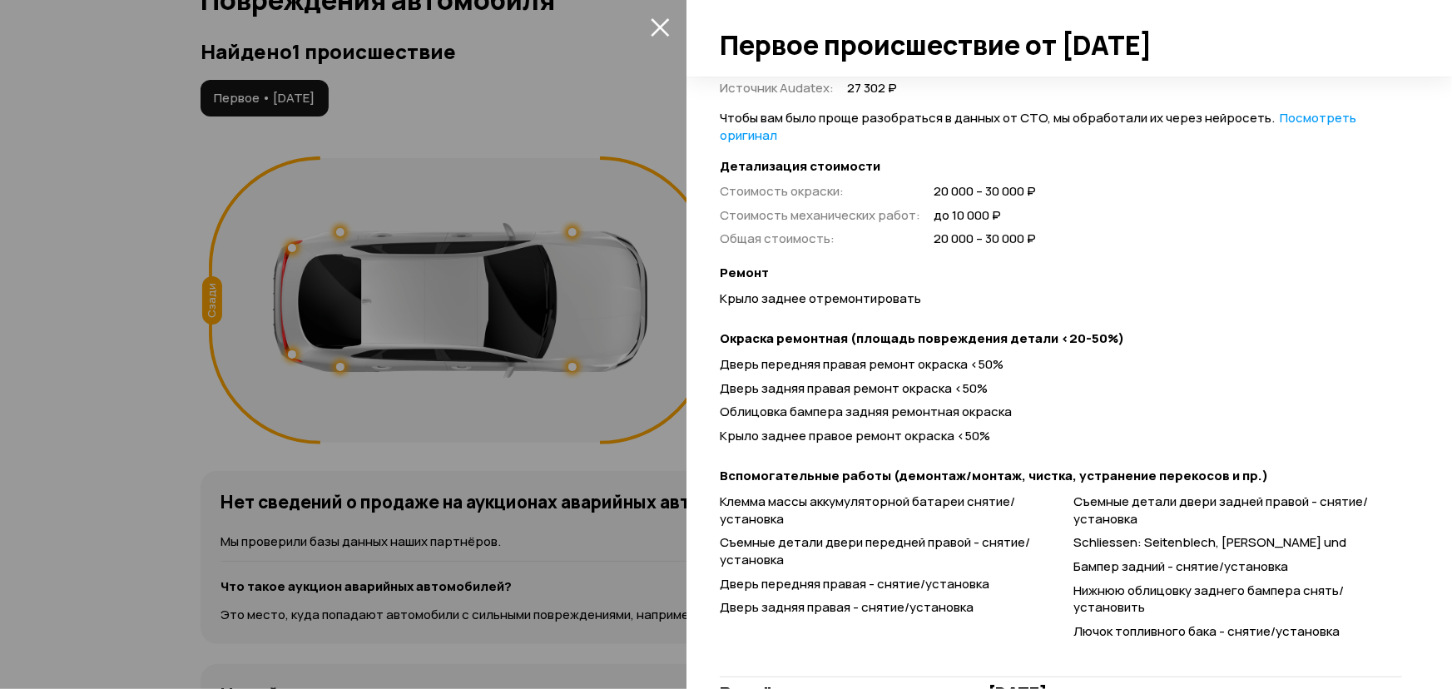
click at [546, 99] on div at bounding box center [726, 344] width 1452 height 689
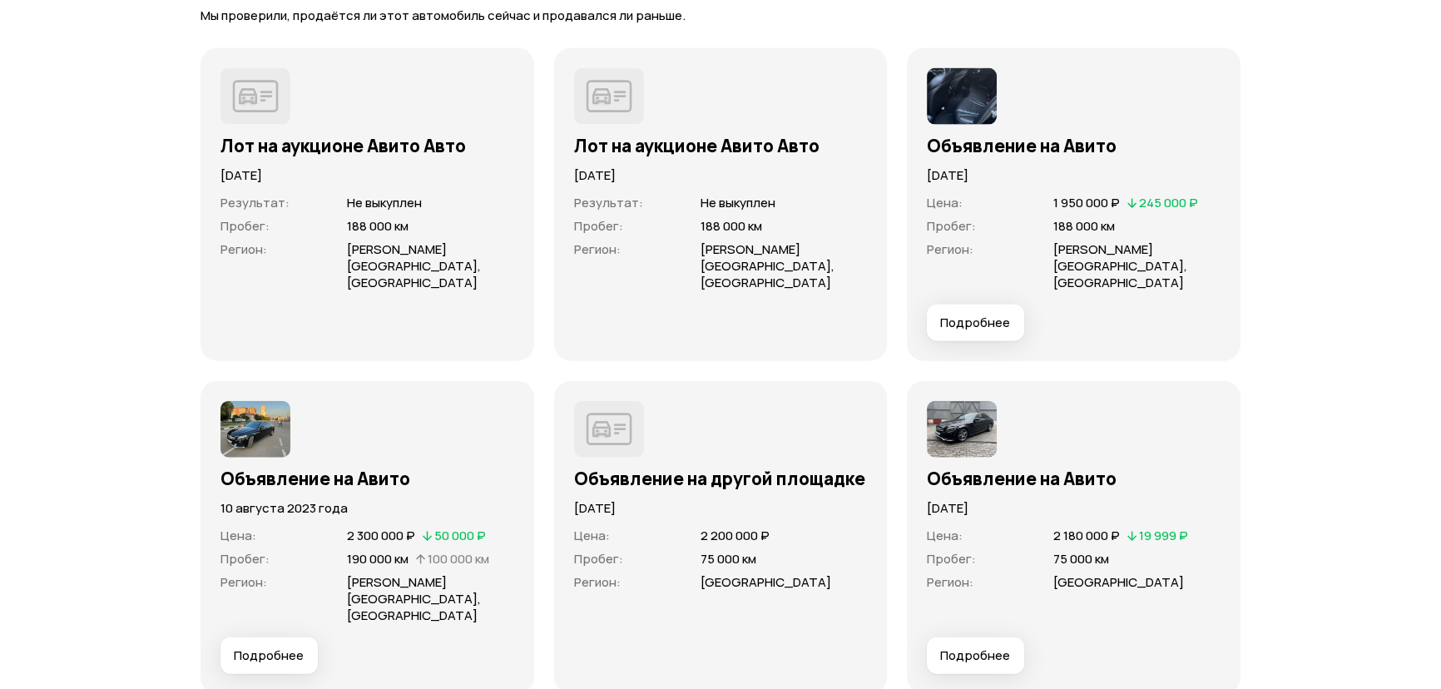
scroll to position [4608, 0]
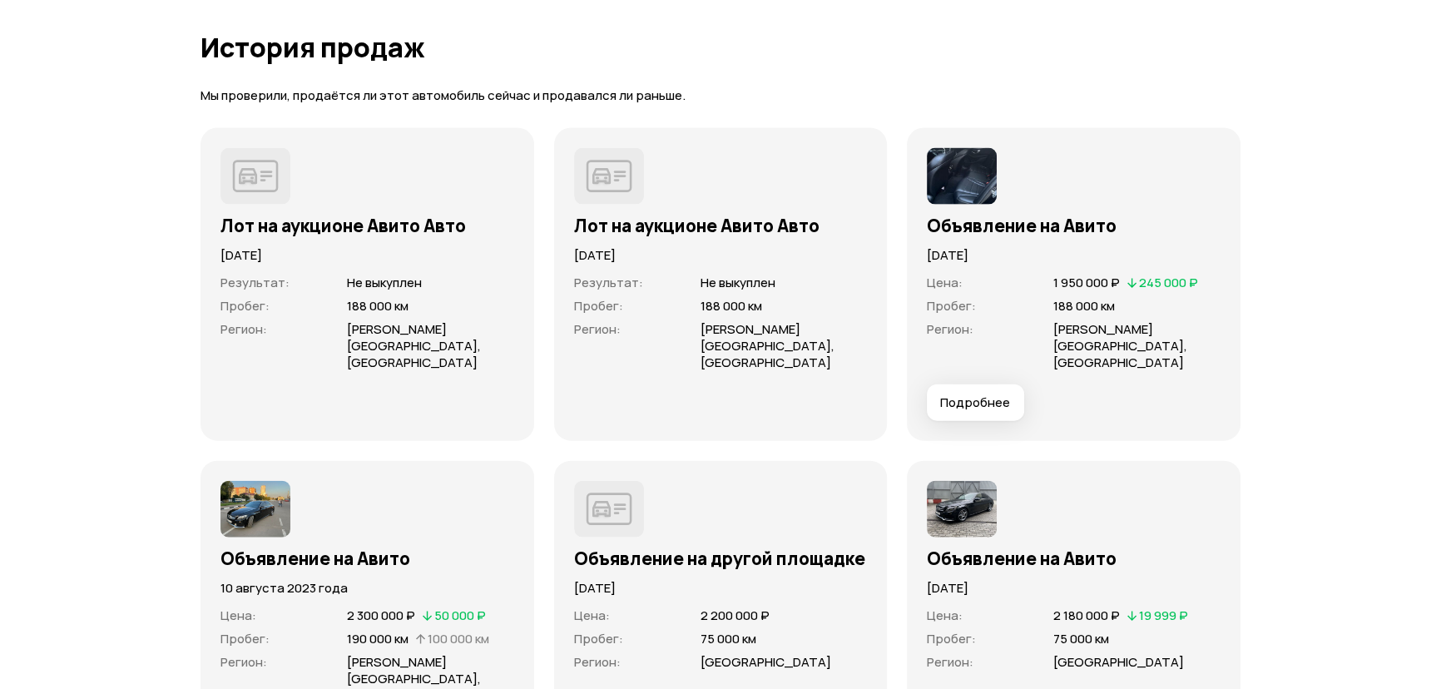
click at [263, 503] on img at bounding box center [255, 509] width 70 height 57
click at [266, 548] on h3 "Объявление на Авито" at bounding box center [367, 558] width 294 height 22
click at [263, 505] on img at bounding box center [255, 509] width 70 height 57
click at [300, 597] on div "Цена : 2 300 000 ₽   50 000 ₽ Пробег : 190 000 км   100 000 км Регион : [PERSON…" at bounding box center [367, 657] width 294 height 120
drag, startPoint x: 374, startPoint y: 624, endPoint x: 352, endPoint y: 616, distance: 23.2
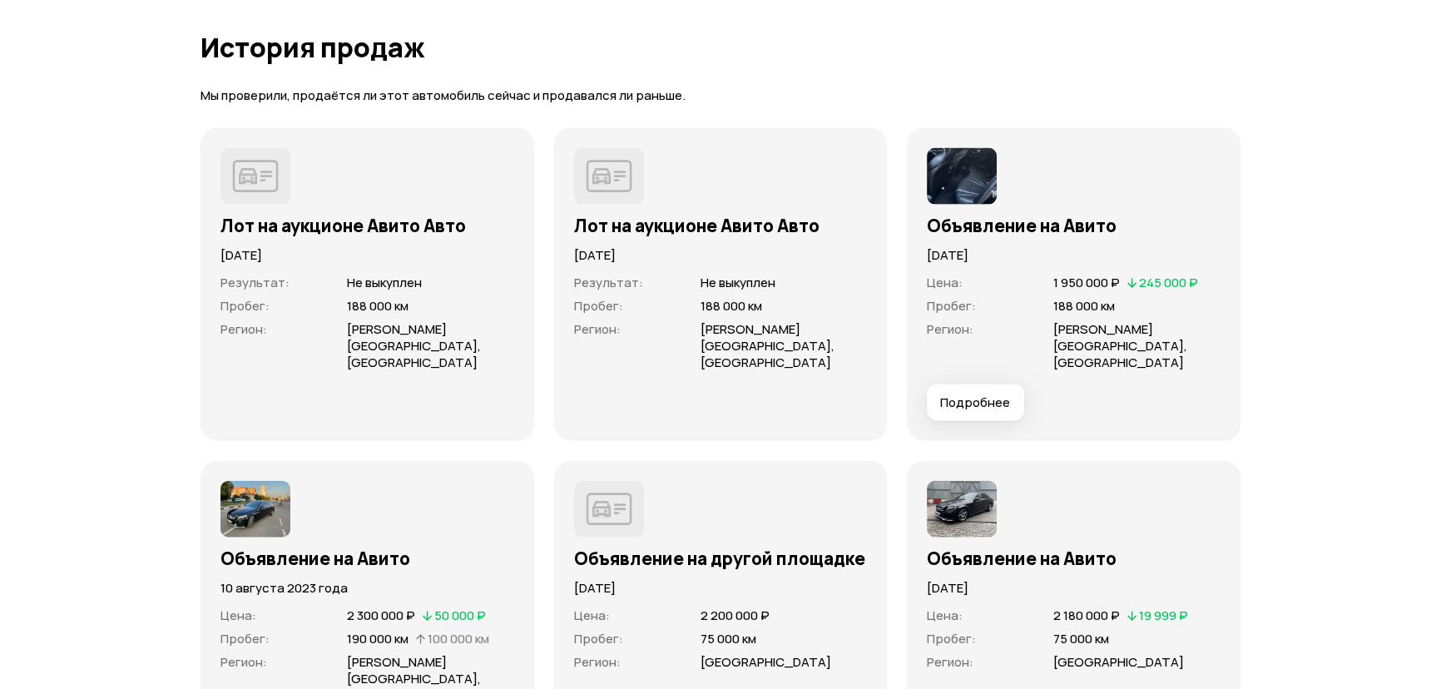
click at [372, 630] on span "190 000 км" at bounding box center [378, 638] width 62 height 17
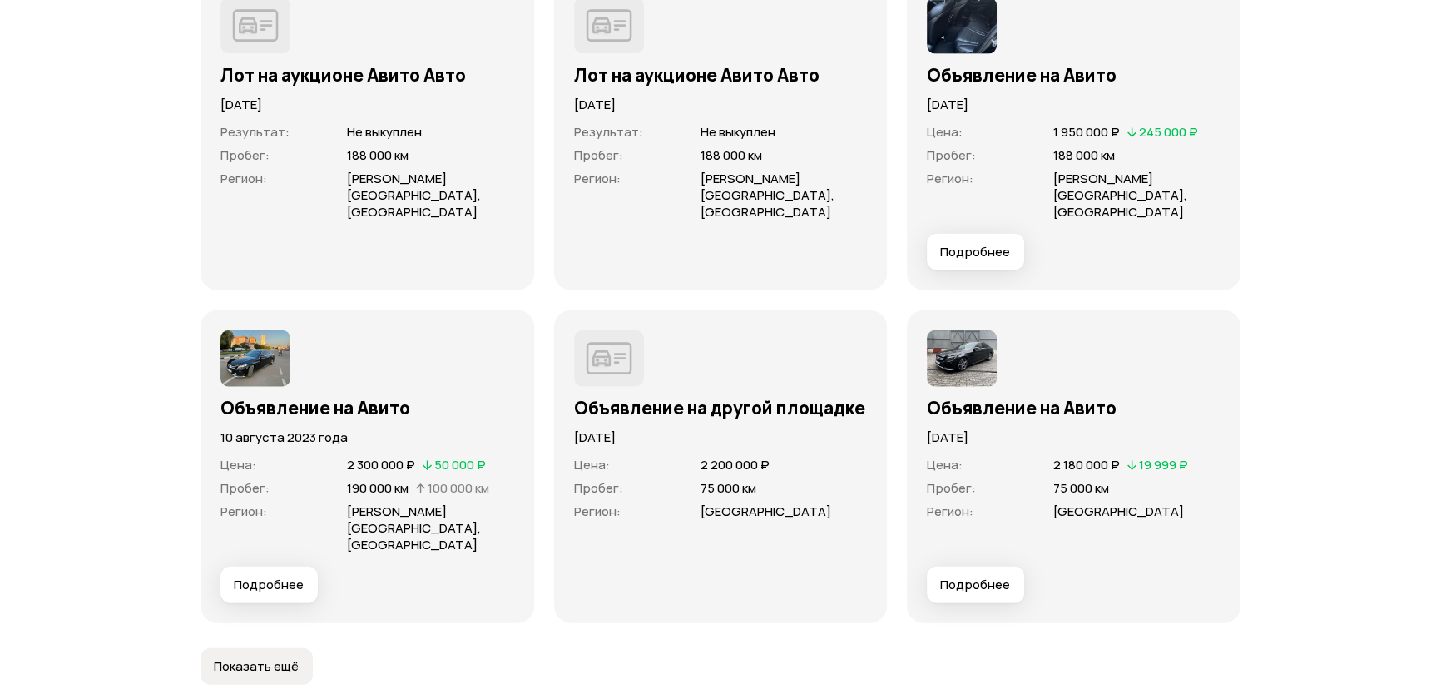
scroll to position [4759, 0]
click at [276, 576] on span "Подробнее" at bounding box center [269, 584] width 70 height 17
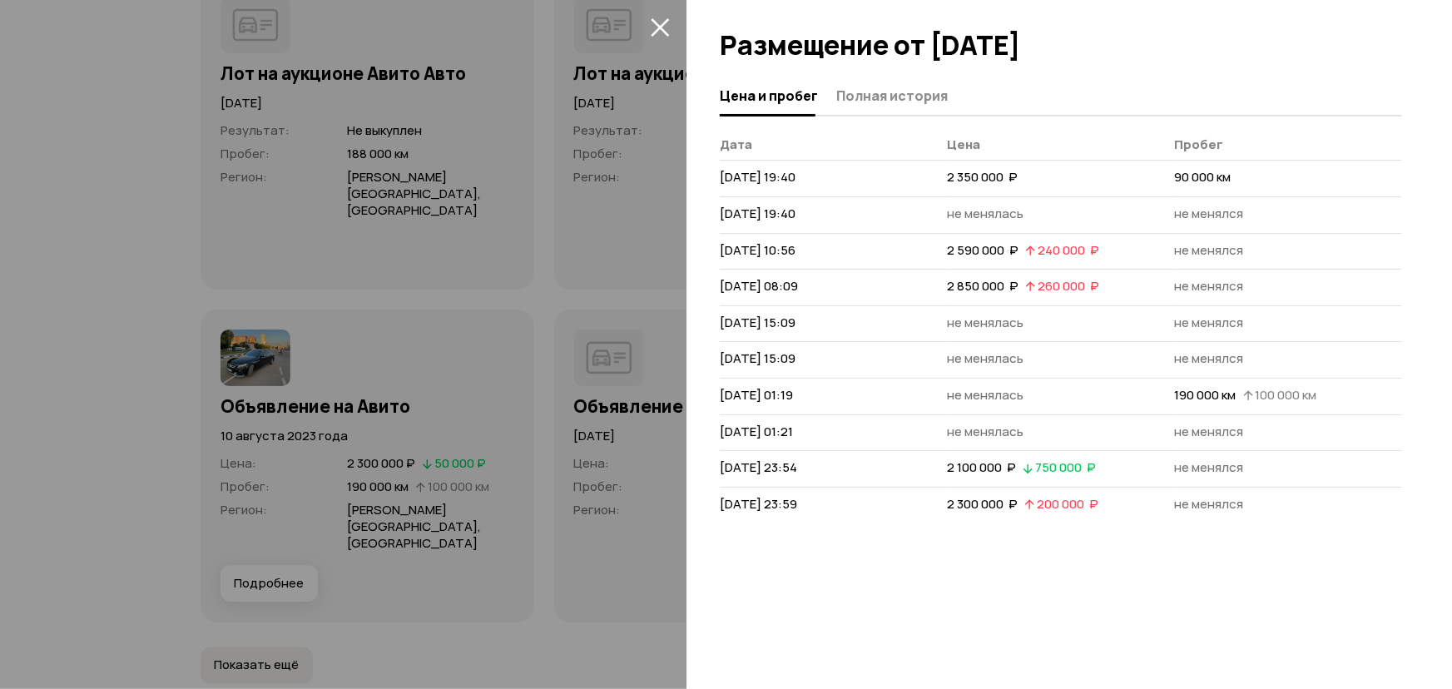
click at [94, 291] on div at bounding box center [726, 344] width 1452 height 689
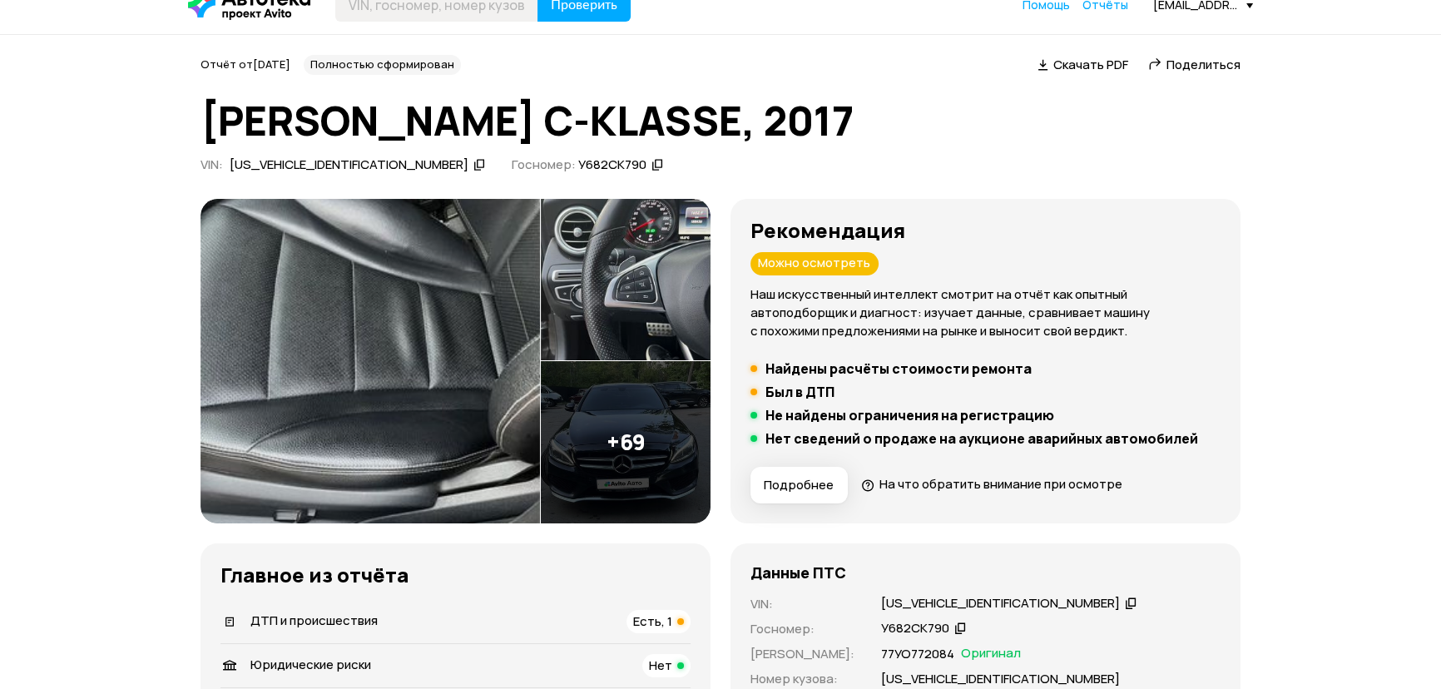
scroll to position [0, 0]
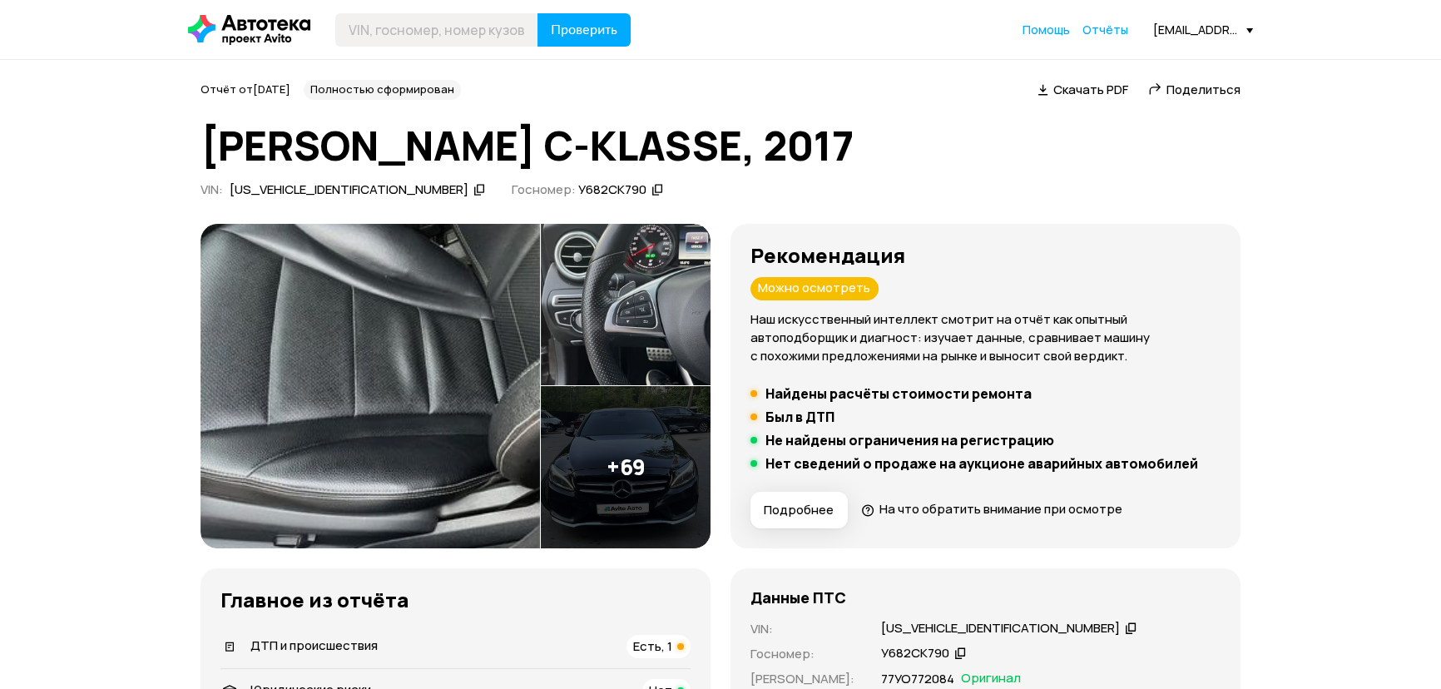
click at [345, 334] on img at bounding box center [370, 386] width 339 height 324
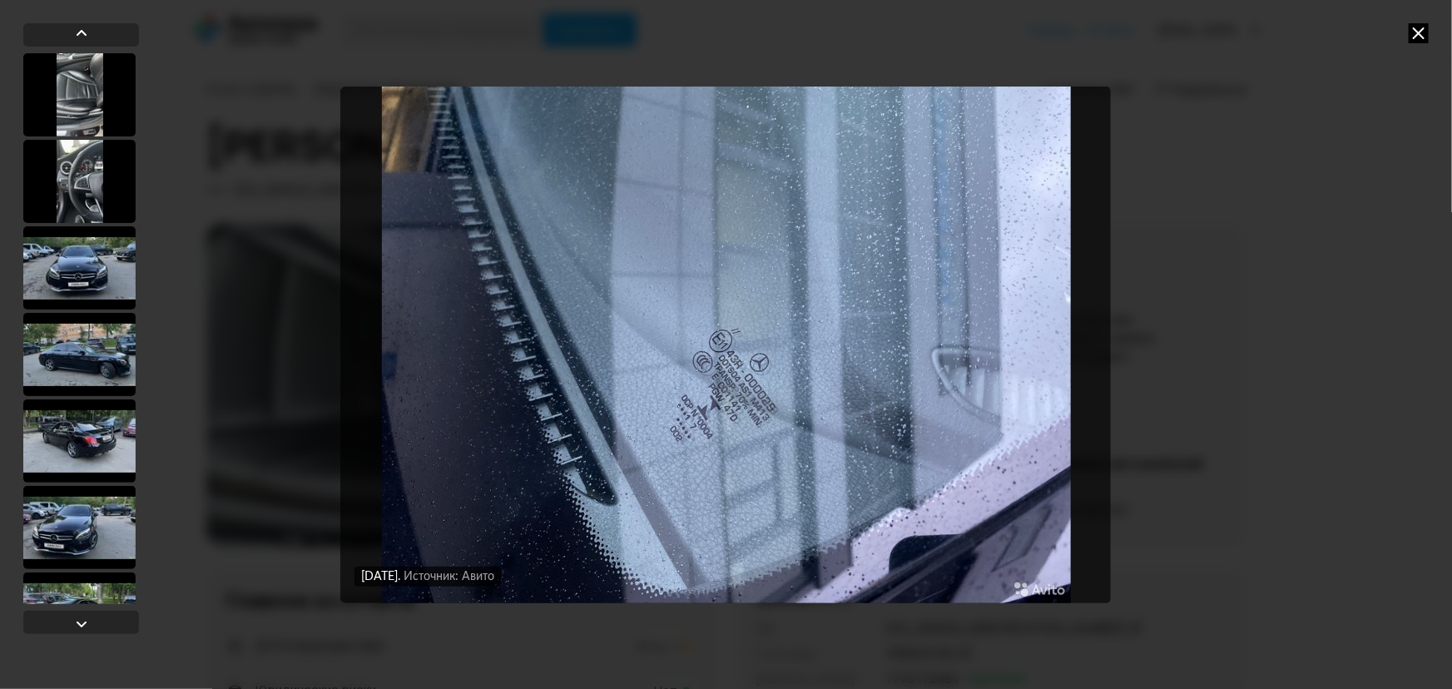
click at [1420, 29] on icon at bounding box center [1419, 33] width 20 height 20
